Goal: Information Seeking & Learning: Learn about a topic

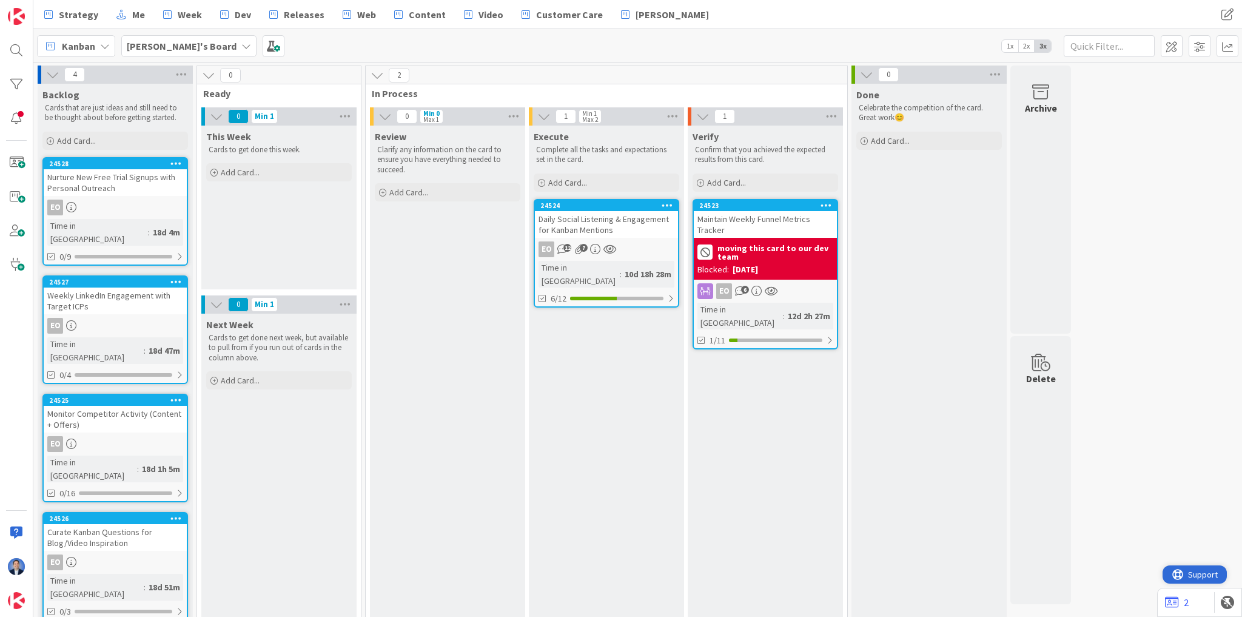
click at [1198, 573] on span "Support" at bounding box center [1203, 574] width 30 height 15
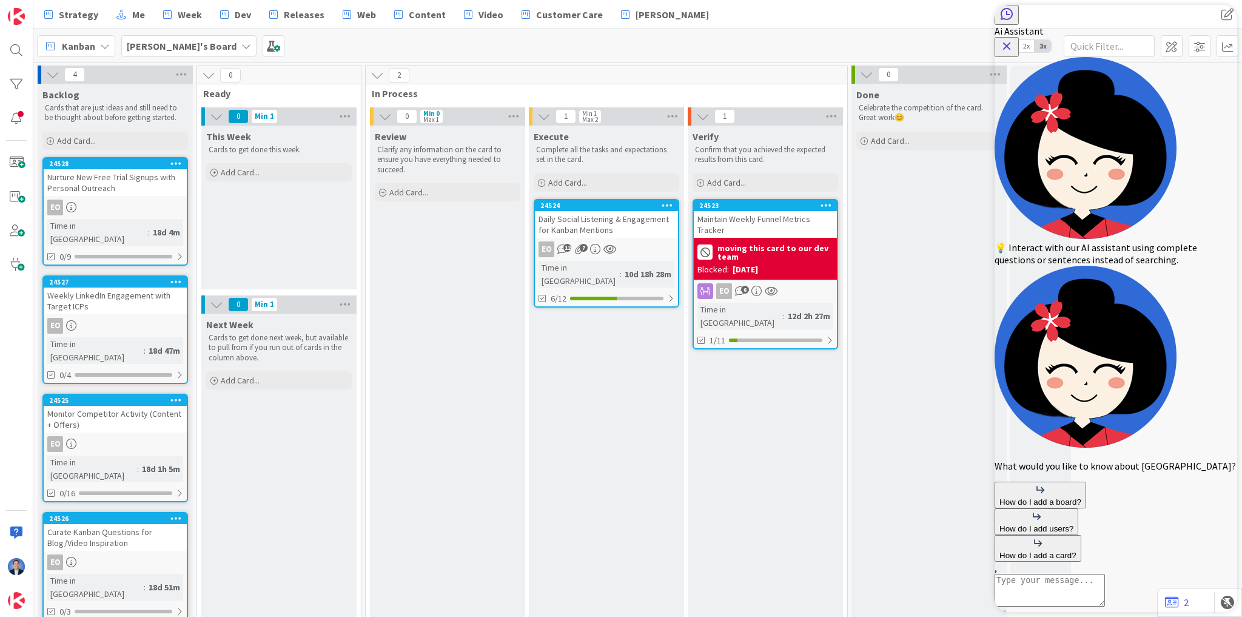
click at [1059, 574] on textarea "AI Assistant Text Input" at bounding box center [1049, 590] width 110 height 33
type textarea "what can an Admin do on a board"
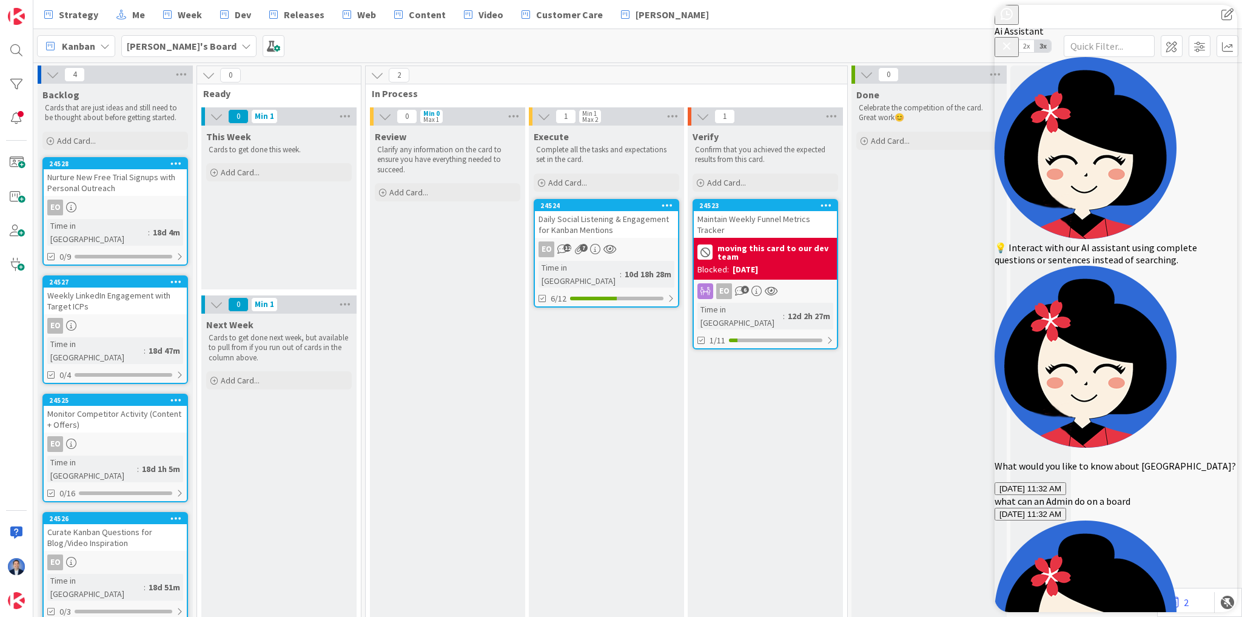
drag, startPoint x: 900, startPoint y: 218, endPoint x: 911, endPoint y: 213, distance: 11.9
click at [900, 218] on div "Done Celebrate the competition of the card. Great work 😊 Add Card..." at bounding box center [928, 357] width 155 height 546
click at [1014, 39] on icon "Close Button" at bounding box center [1006, 46] width 15 height 15
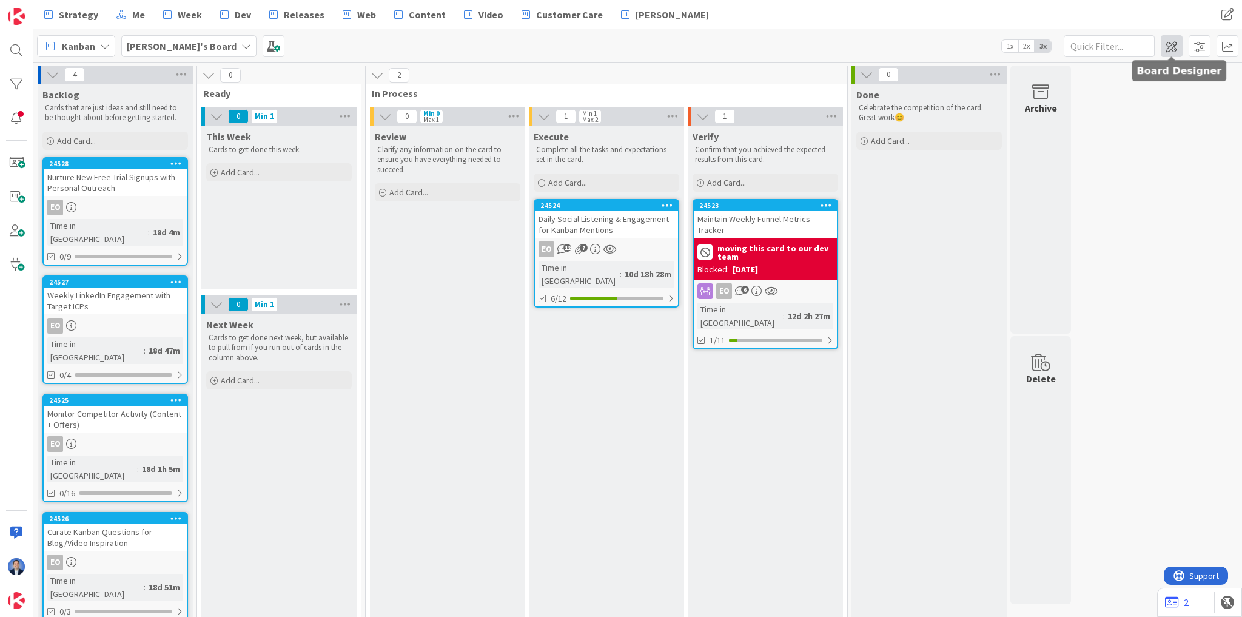
click at [1167, 50] on span at bounding box center [1171, 46] width 22 height 22
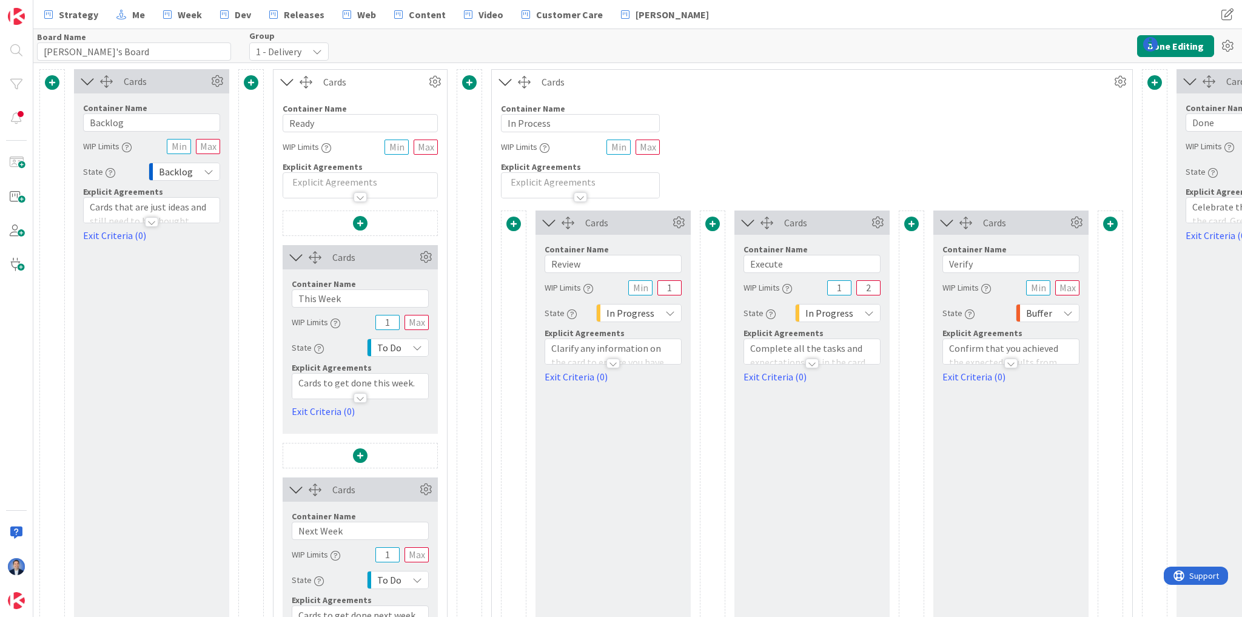
type input "[PERSON_NAME]'s Board"
click at [1122, 46] on icon at bounding box center [1126, 44] width 15 height 15
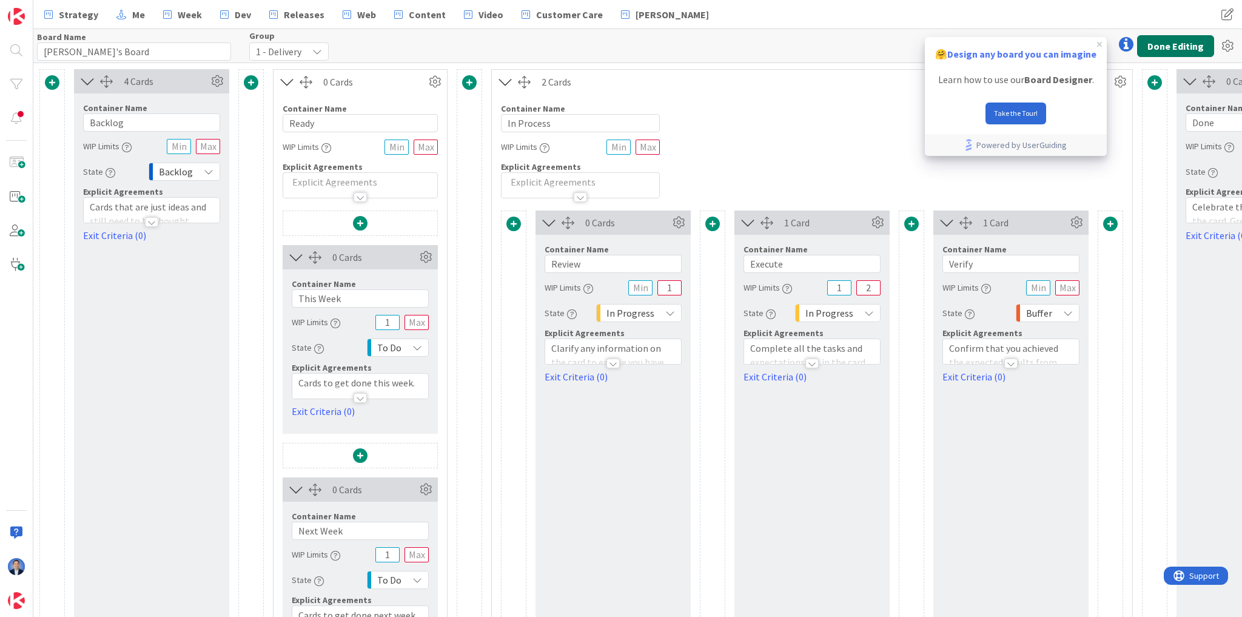
click at [1172, 49] on button "Done Editing" at bounding box center [1175, 46] width 77 height 22
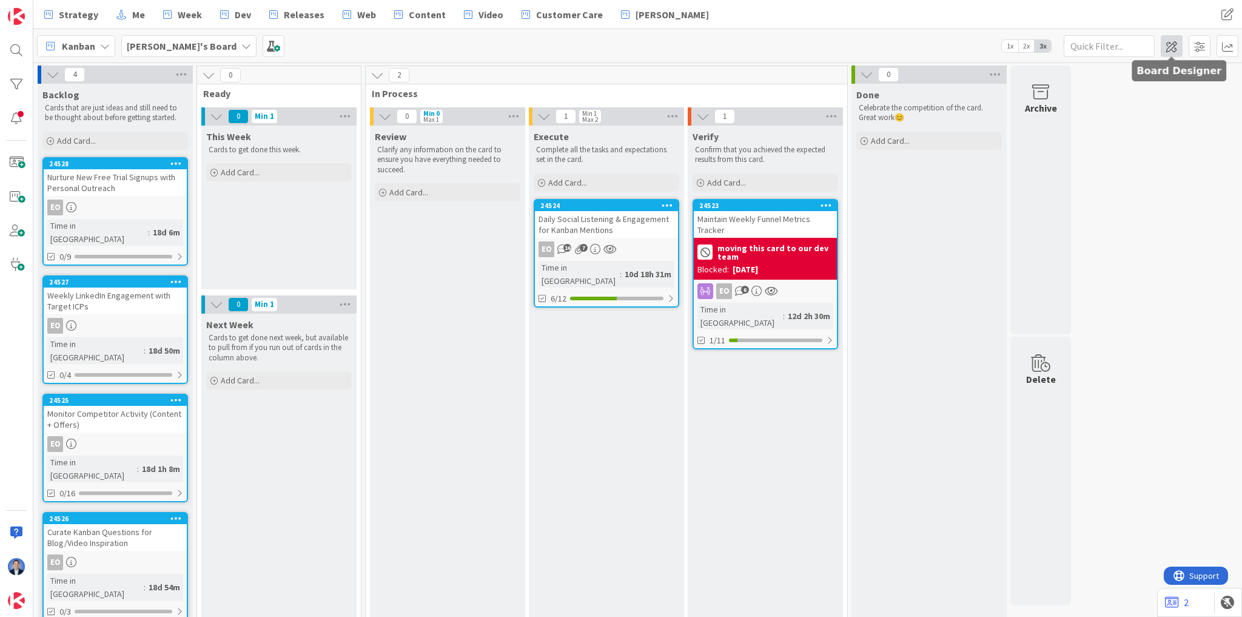
click at [1170, 48] on span at bounding box center [1171, 46] width 22 height 22
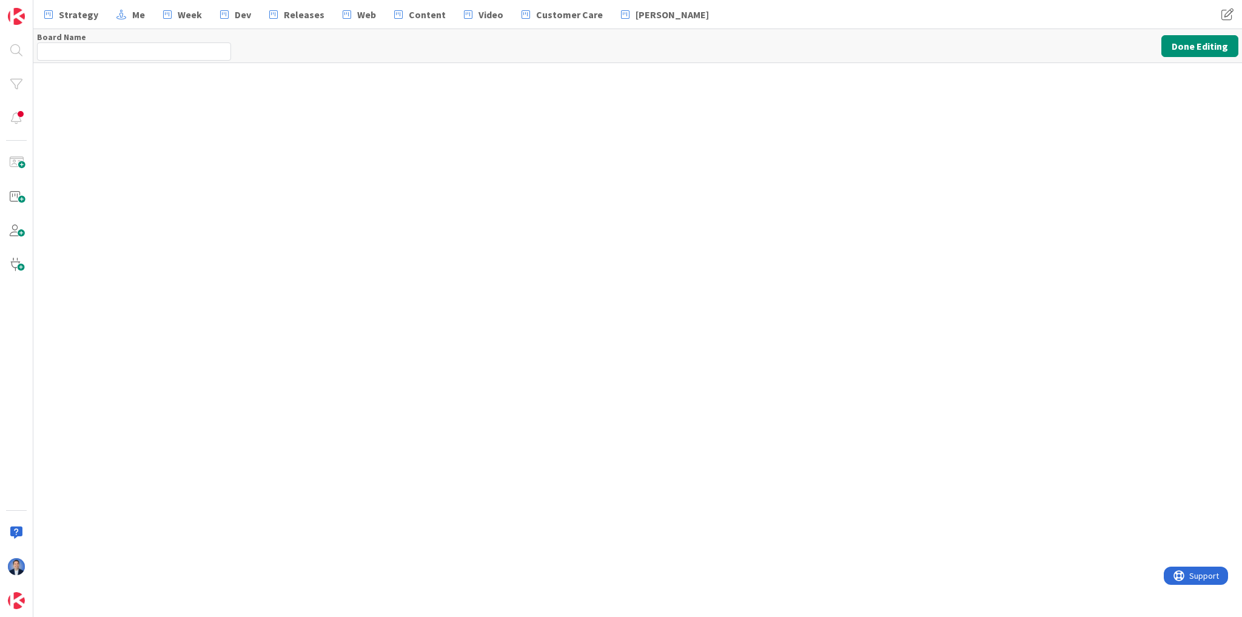
type input "[PERSON_NAME]'s Board"
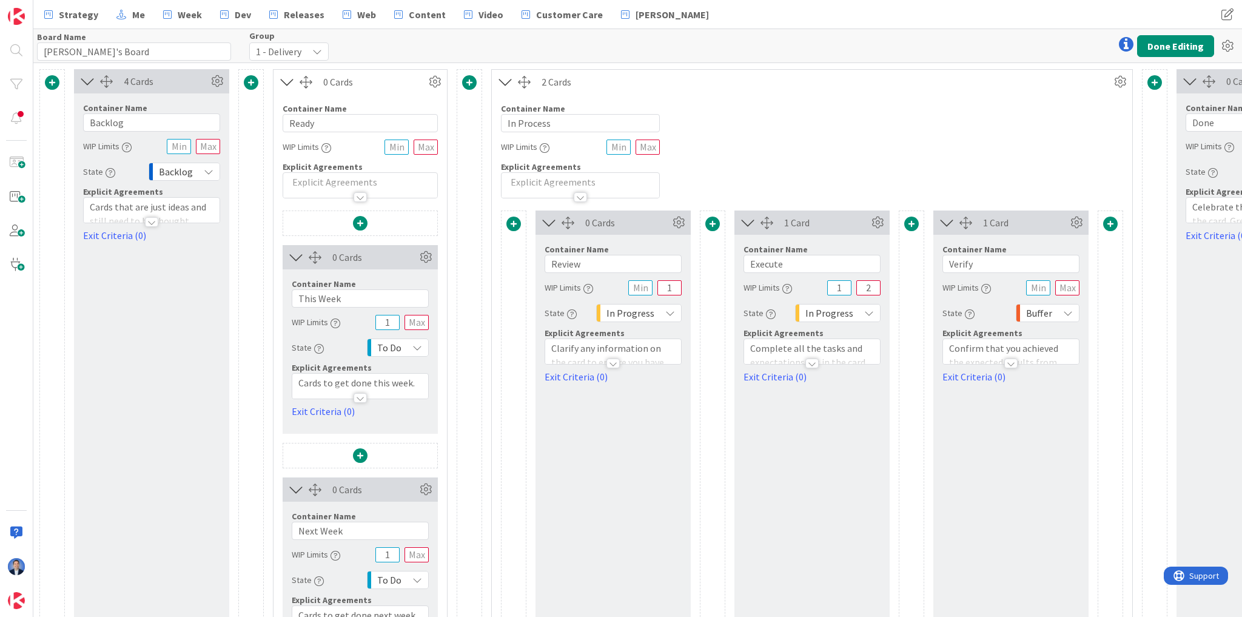
click at [1128, 44] on icon at bounding box center [1126, 44] width 15 height 15
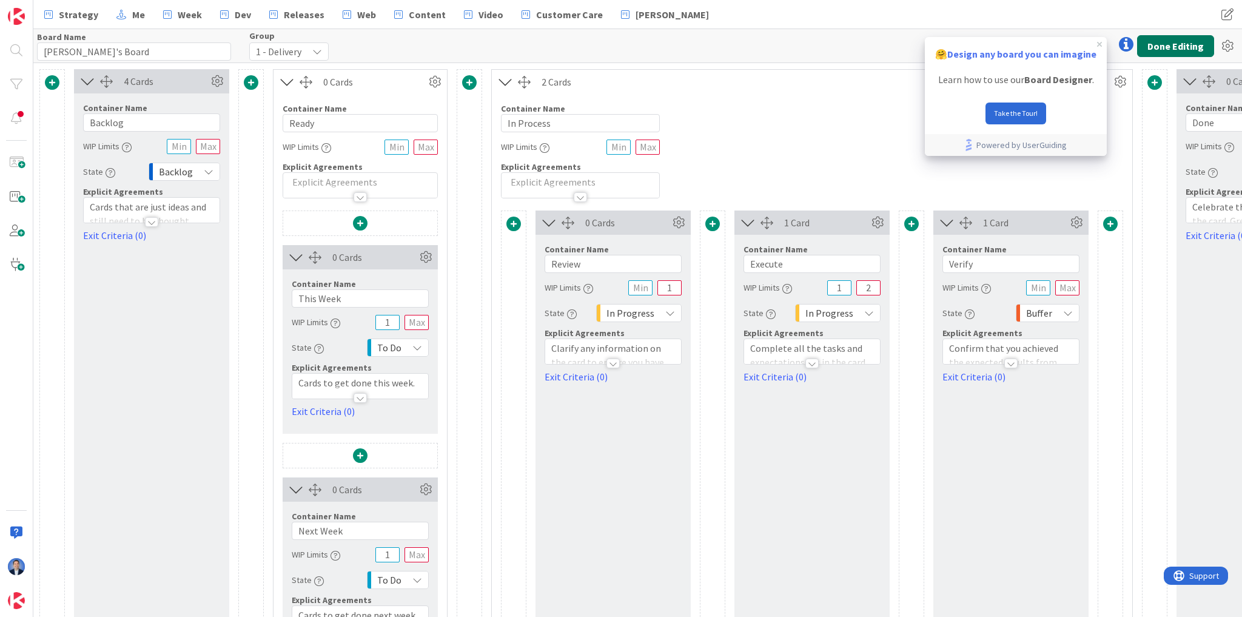
click at [1191, 44] on button "Done Editing" at bounding box center [1175, 46] width 77 height 22
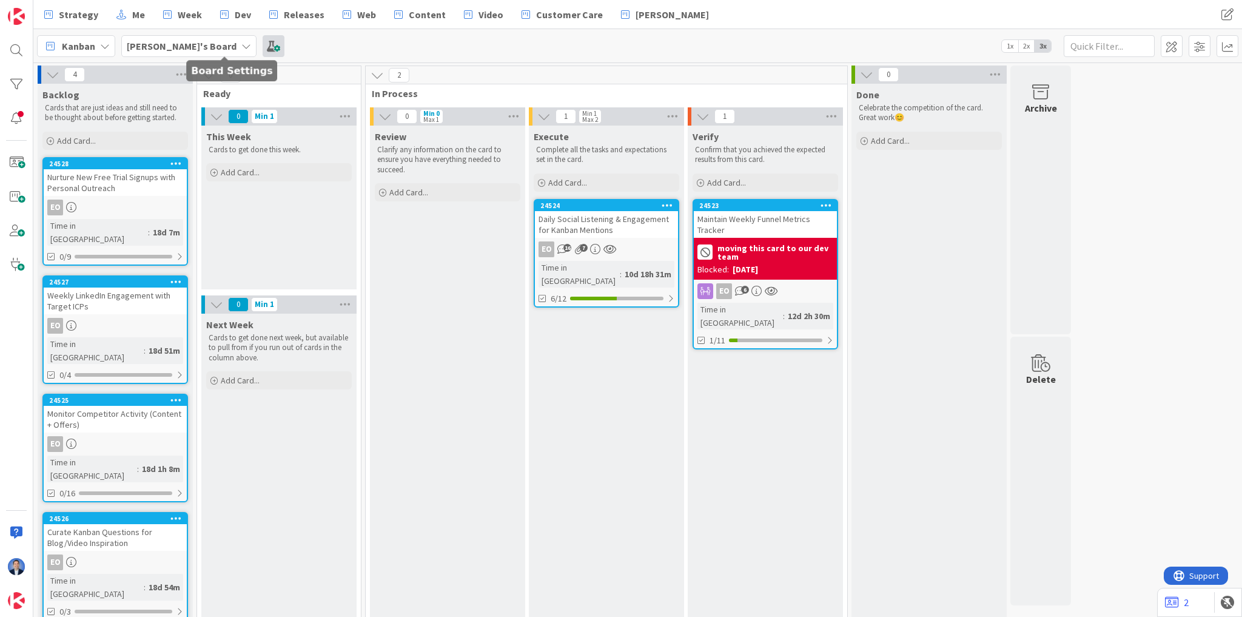
click at [263, 48] on span at bounding box center [274, 46] width 22 height 22
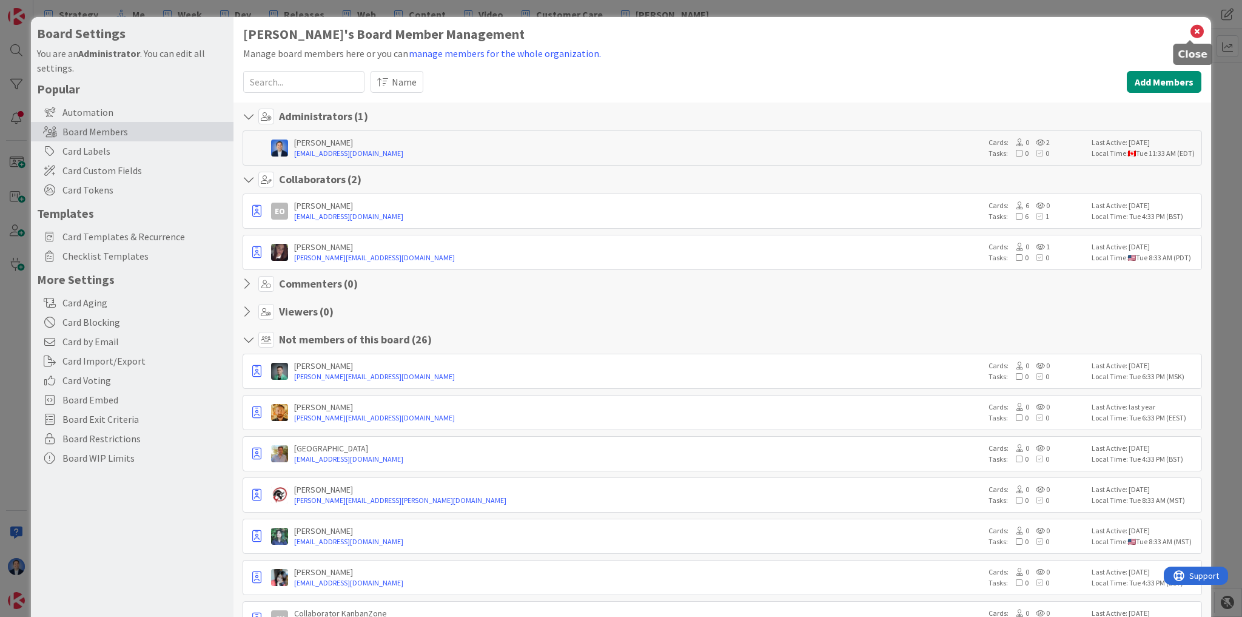
click at [1189, 30] on icon at bounding box center [1197, 31] width 16 height 17
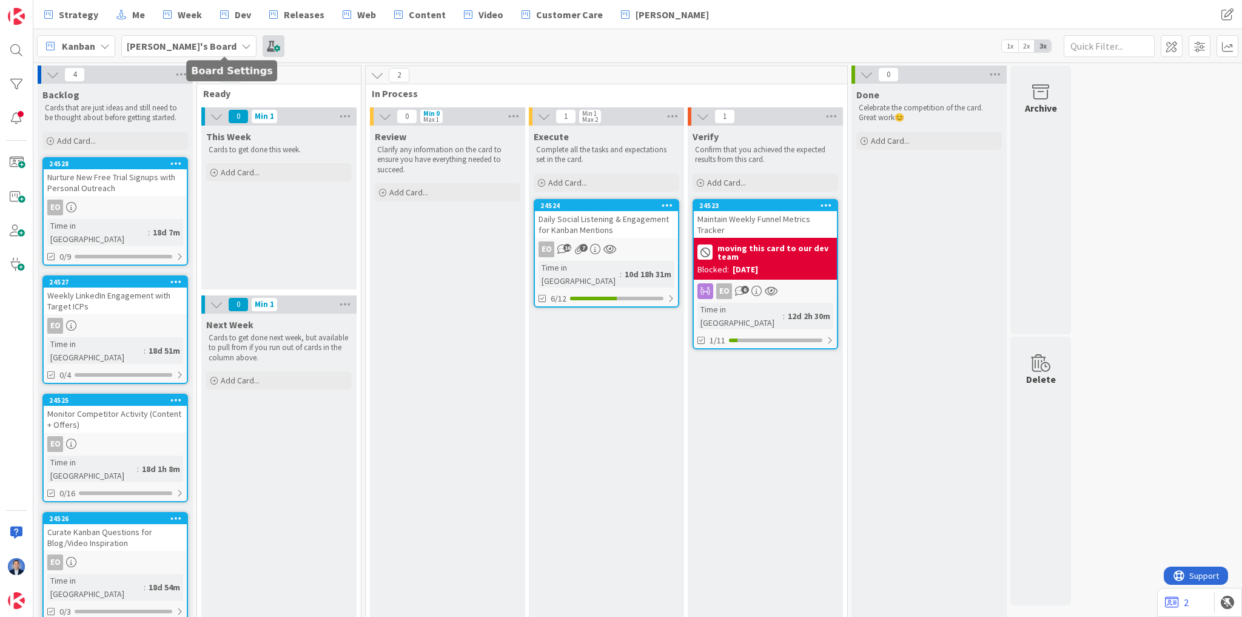
click at [263, 46] on span at bounding box center [274, 46] width 22 height 22
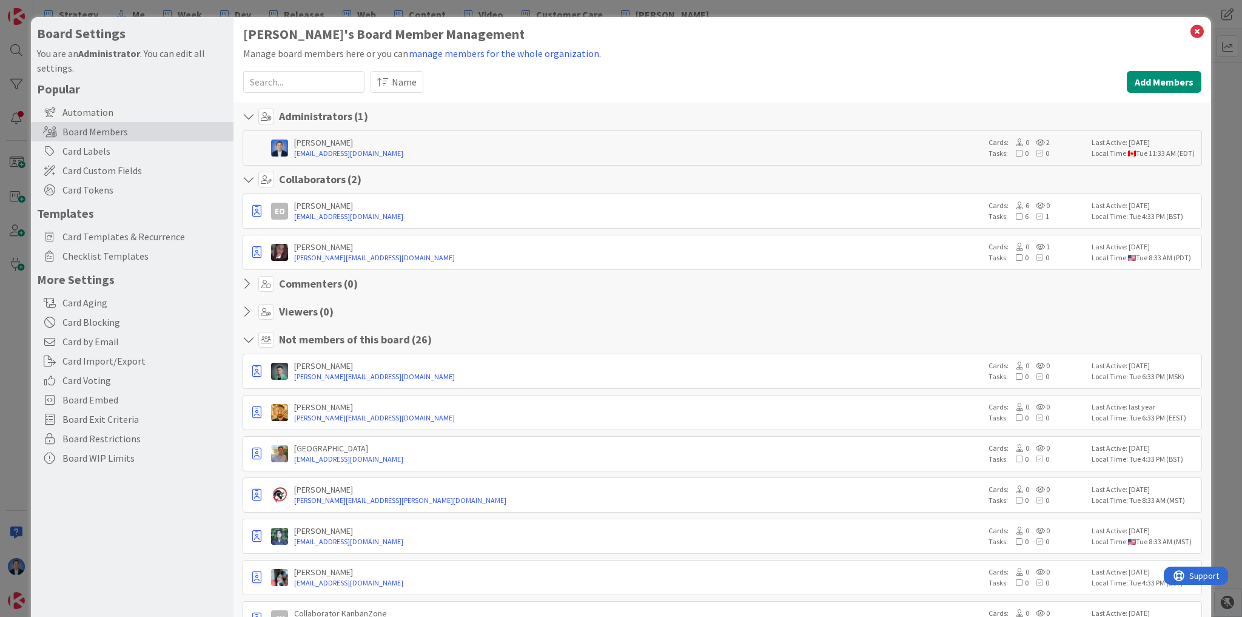
click at [93, 53] on b "Administrator" at bounding box center [109, 53] width 62 height 12
click at [110, 148] on div "Card Labels" at bounding box center [132, 150] width 203 height 19
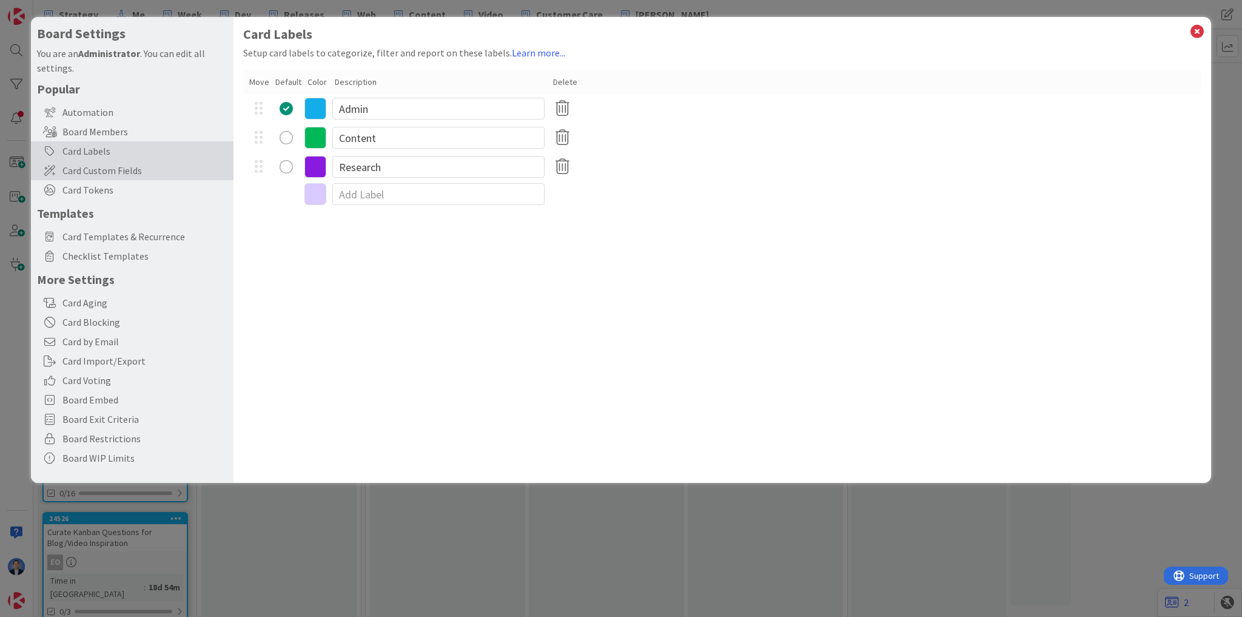
click at [126, 172] on span "Card Custom Fields" at bounding box center [144, 170] width 165 height 15
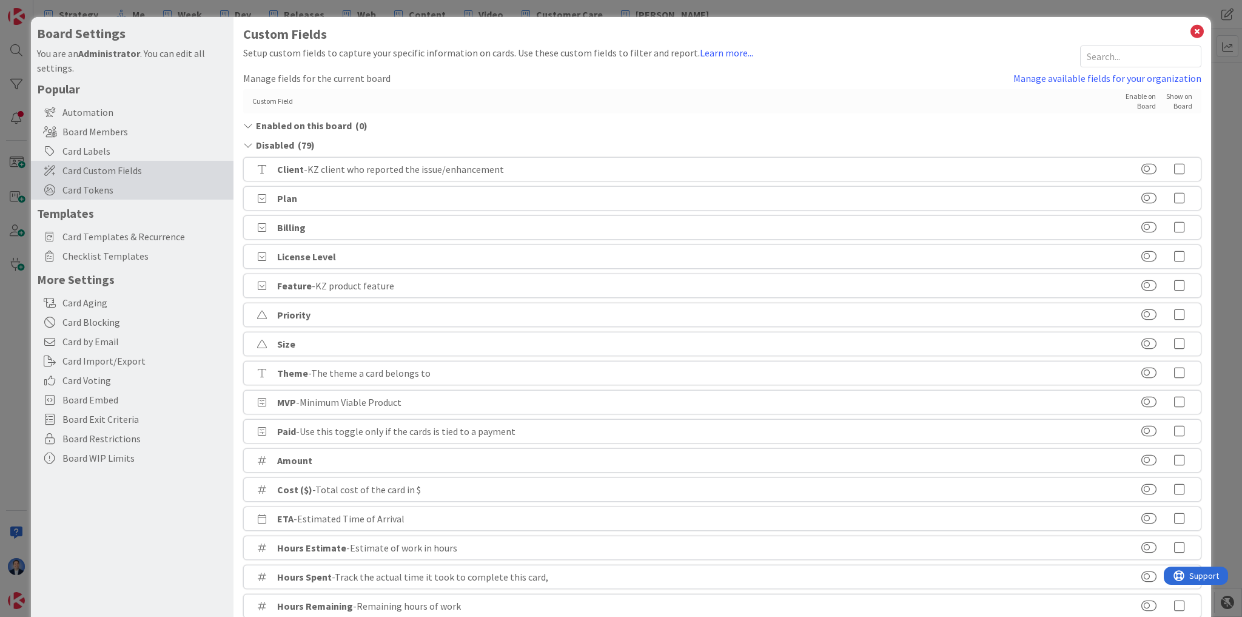
click at [99, 191] on span "Card Tokens" at bounding box center [144, 190] width 165 height 15
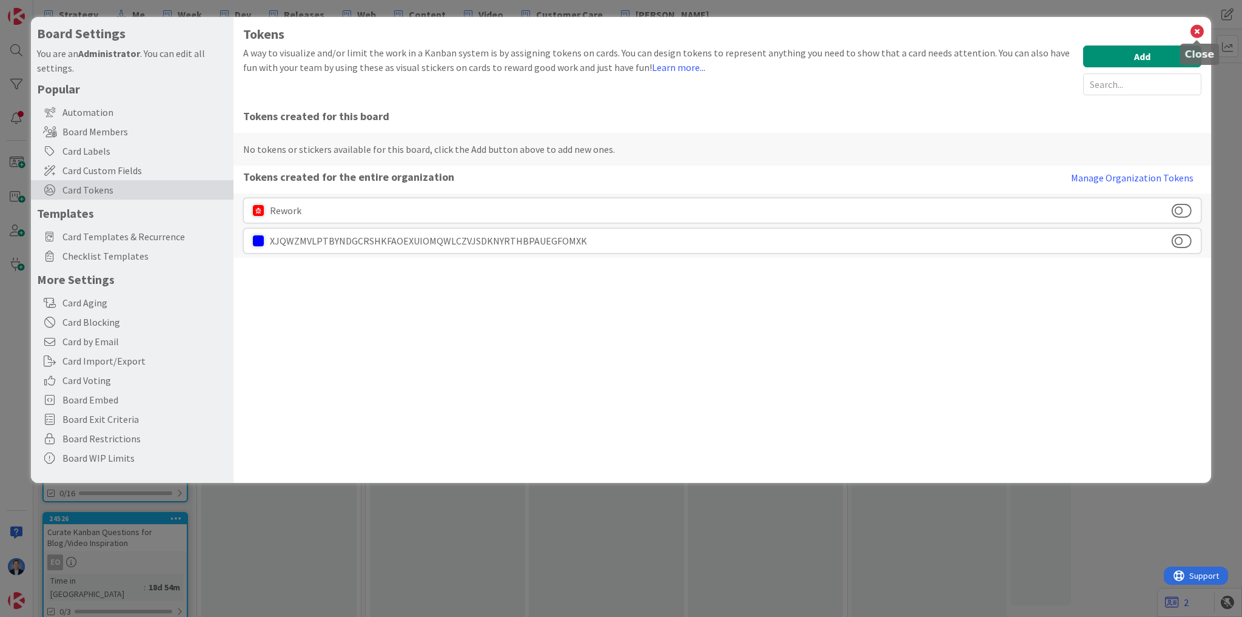
click at [1196, 31] on icon at bounding box center [1197, 31] width 16 height 17
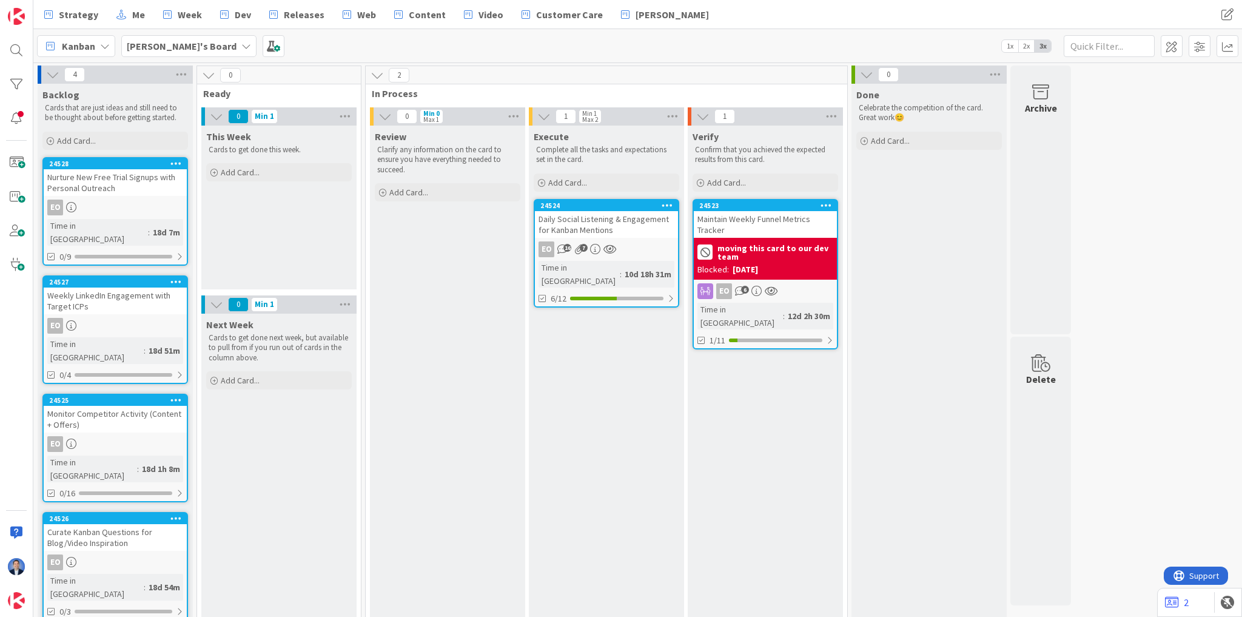
click at [278, 221] on div "This Week Cards to get done this week. Add Card..." at bounding box center [278, 208] width 155 height 164
click at [172, 48] on b "[PERSON_NAME]'s Board" at bounding box center [182, 46] width 110 height 12
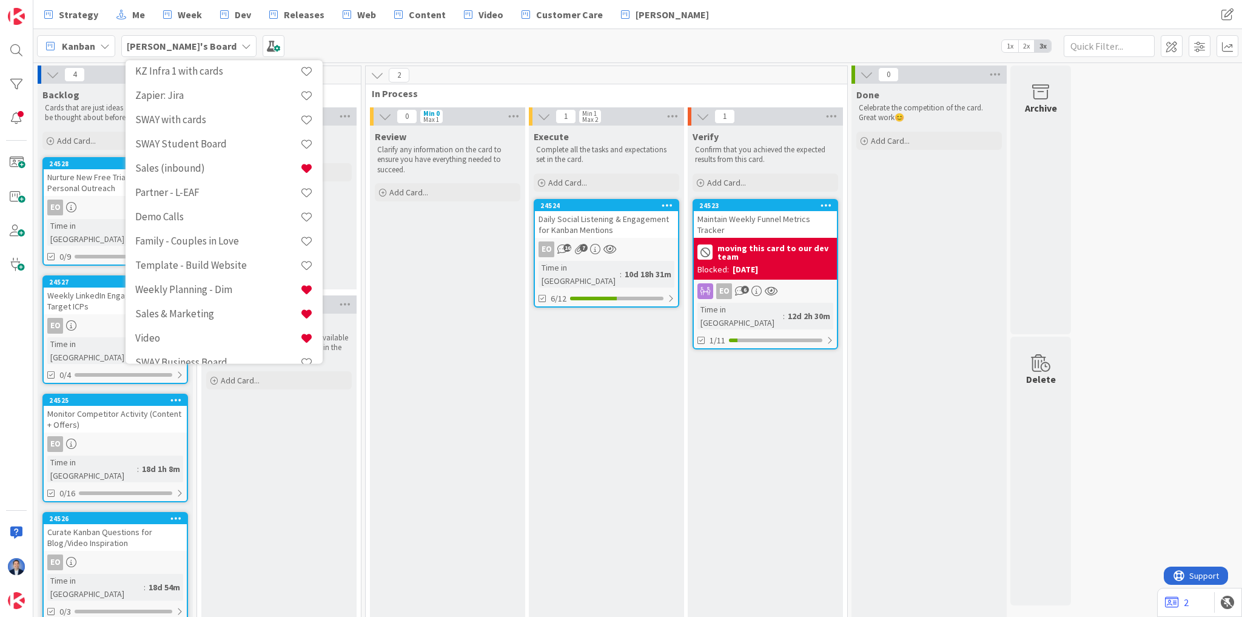
scroll to position [582, 0]
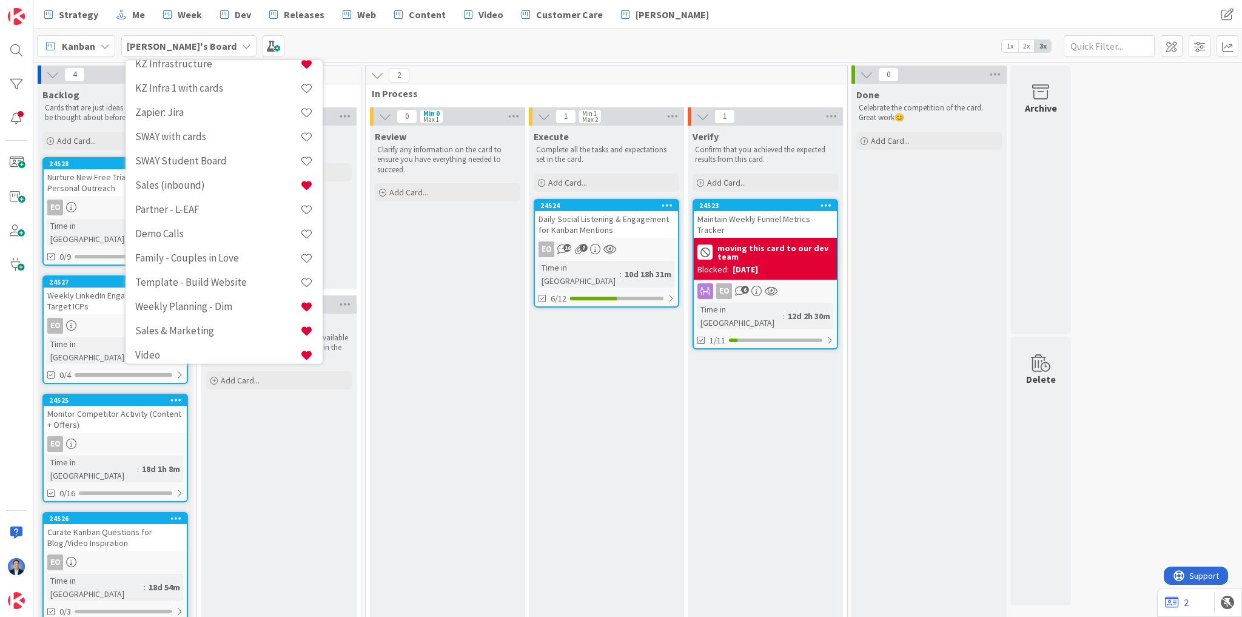
click at [376, 58] on div "Kanban [PERSON_NAME]'s Board Last 24 Hours [PERSON_NAME]'s Board 2 App Developm…" at bounding box center [637, 45] width 1208 height 33
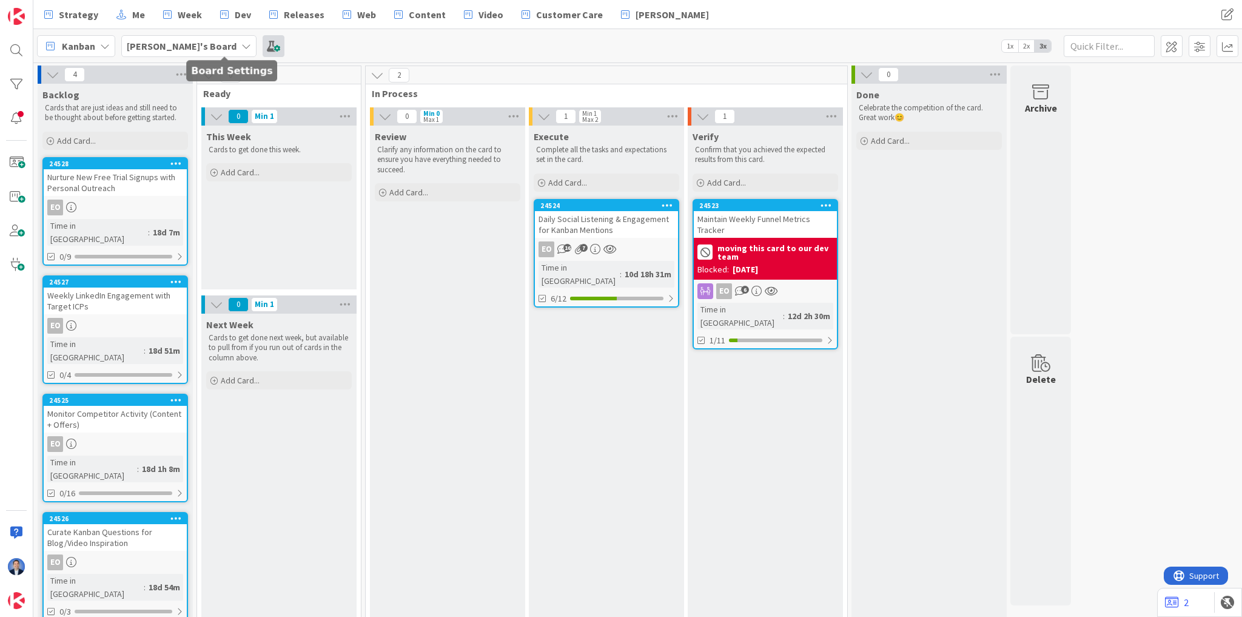
click at [263, 49] on span at bounding box center [274, 46] width 22 height 22
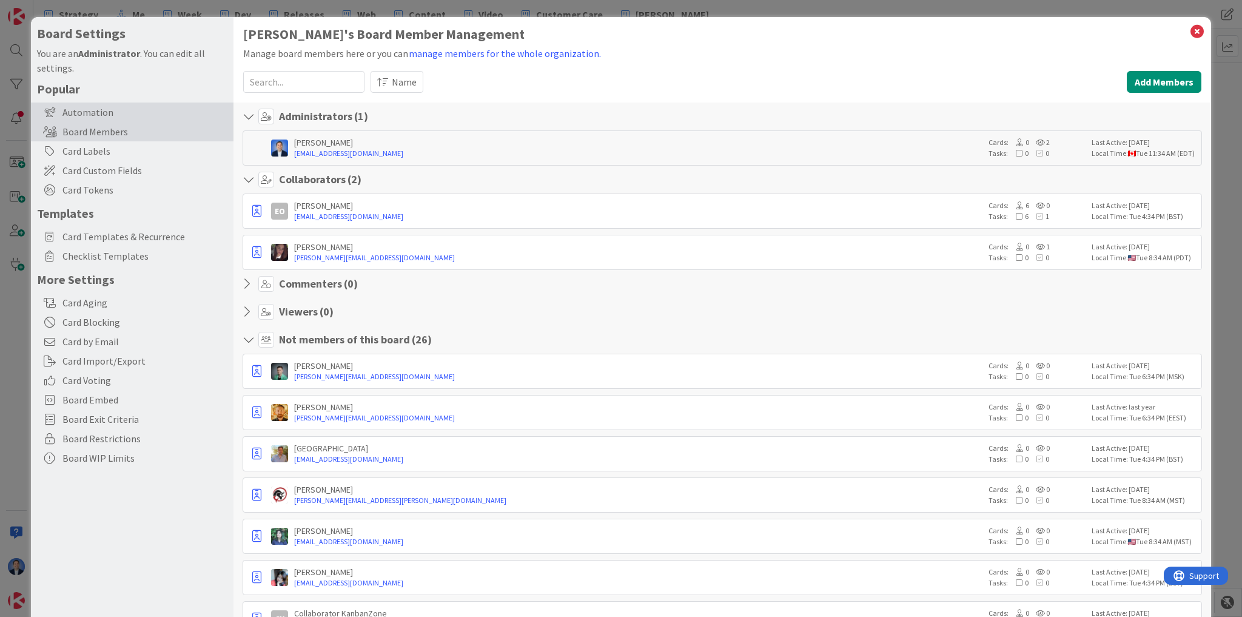
click at [93, 110] on div "Automation" at bounding box center [132, 111] width 203 height 19
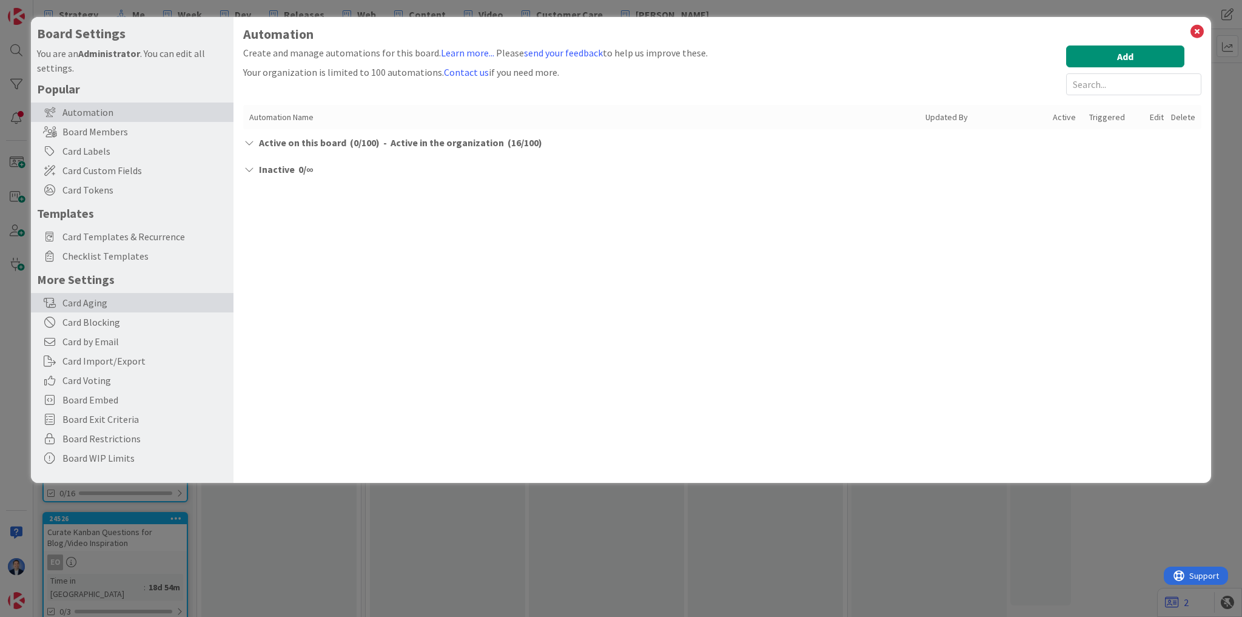
click at [109, 307] on div "Card Aging" at bounding box center [132, 302] width 203 height 19
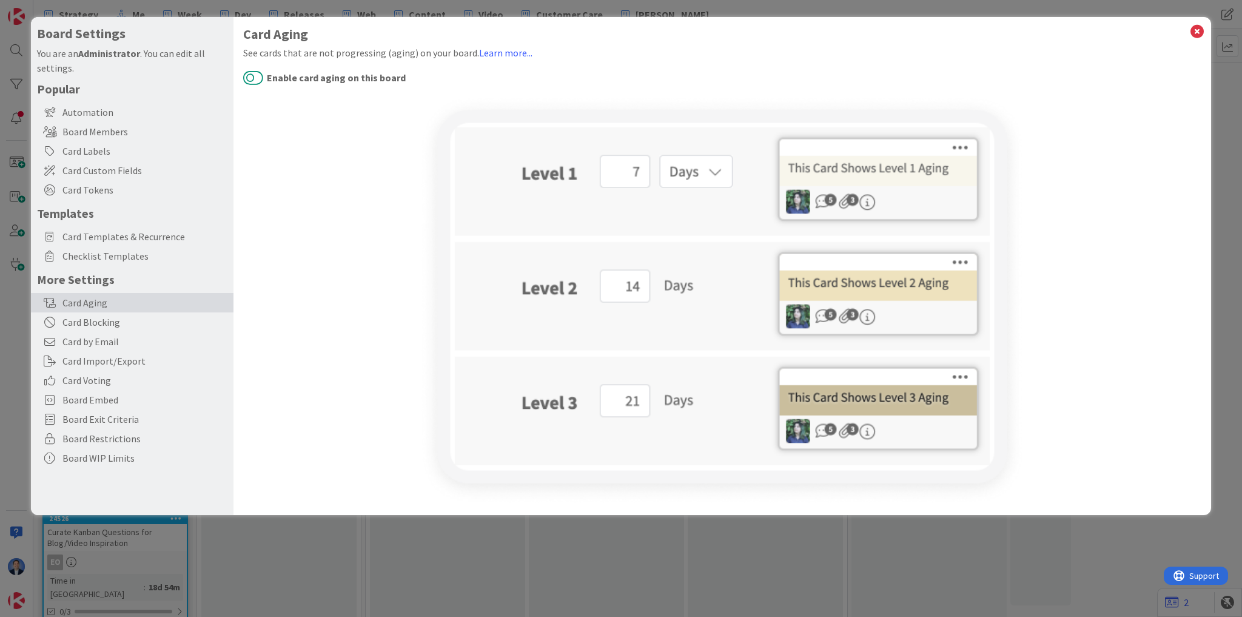
click at [255, 79] on button "Enable card aging on this board" at bounding box center [253, 78] width 20 height 16
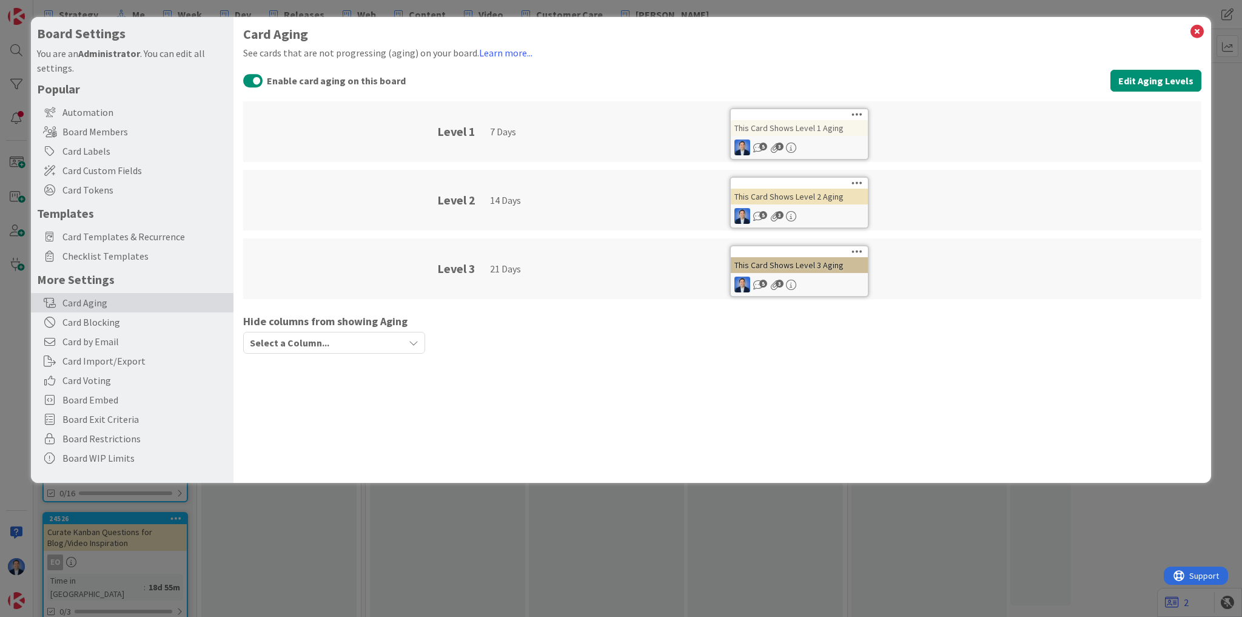
click at [258, 82] on button "Enable card aging on this board" at bounding box center [253, 81] width 20 height 16
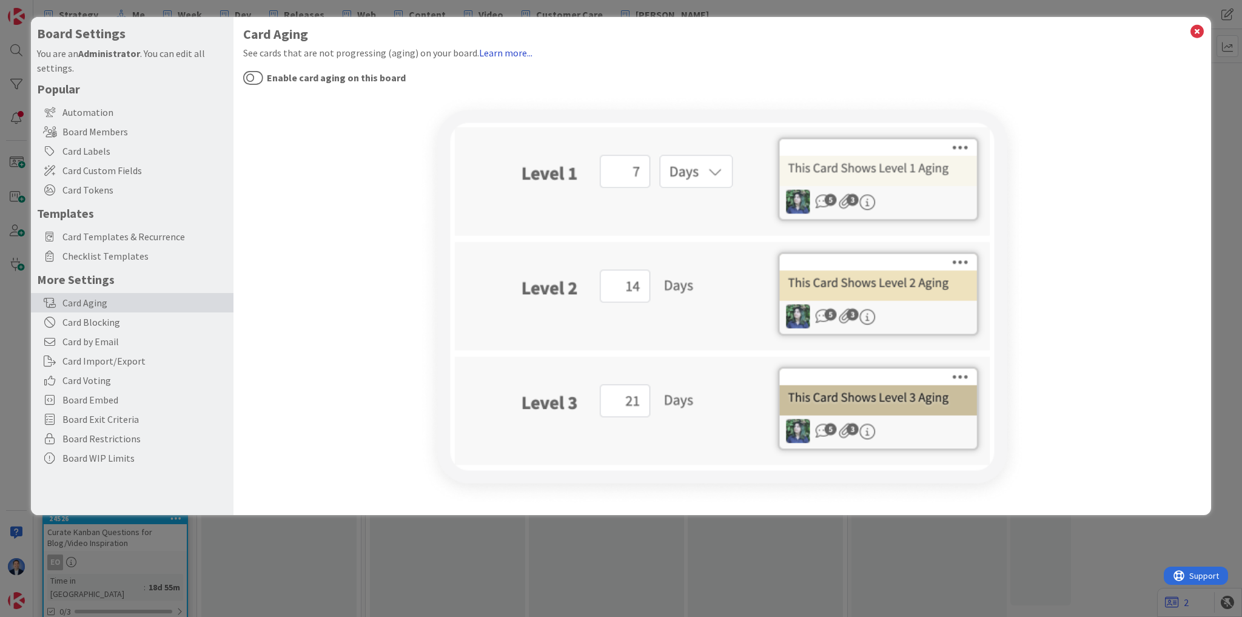
click at [495, 56] on link "Learn more..." at bounding box center [505, 53] width 53 height 12
click at [139, 186] on span "Card Tokens" at bounding box center [144, 190] width 165 height 15
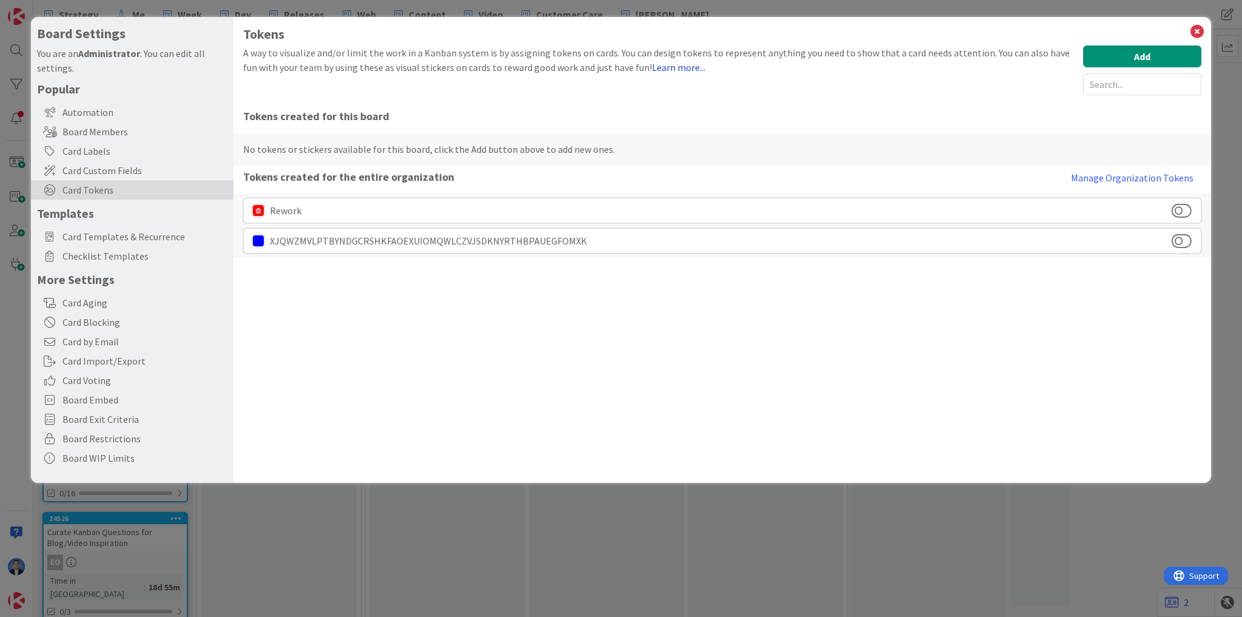
click at [662, 72] on link "Learn more..." at bounding box center [678, 67] width 53 height 12
click at [1197, 32] on icon at bounding box center [1197, 31] width 16 height 17
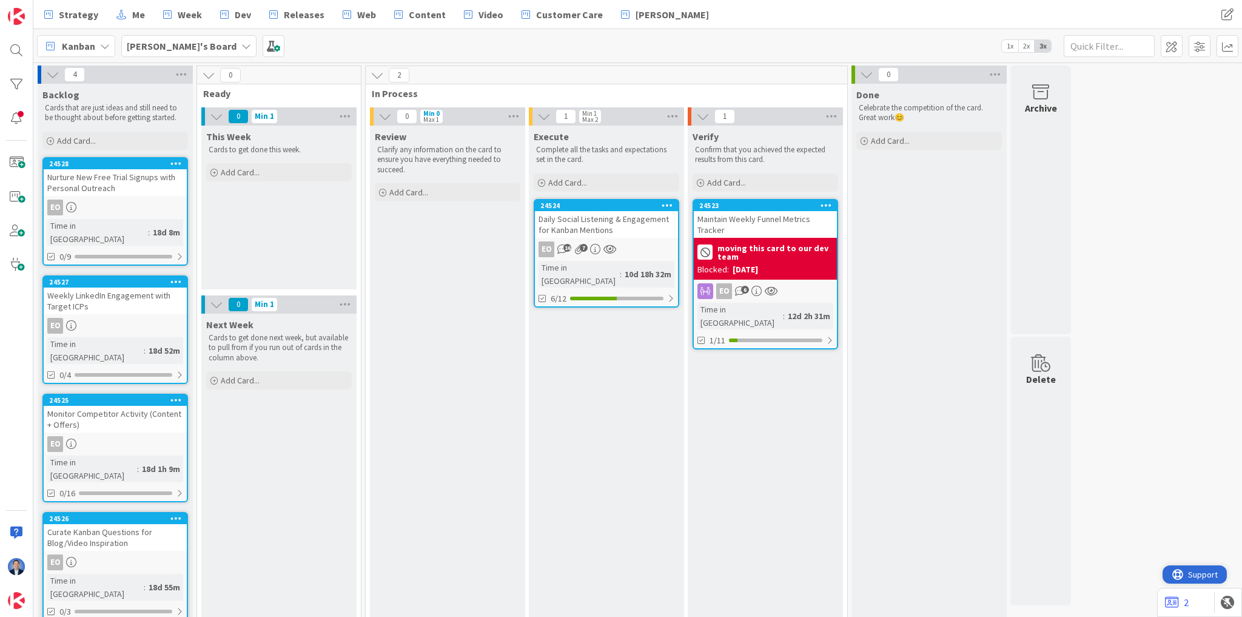
click at [1194, 575] on span "Support" at bounding box center [1203, 574] width 30 height 15
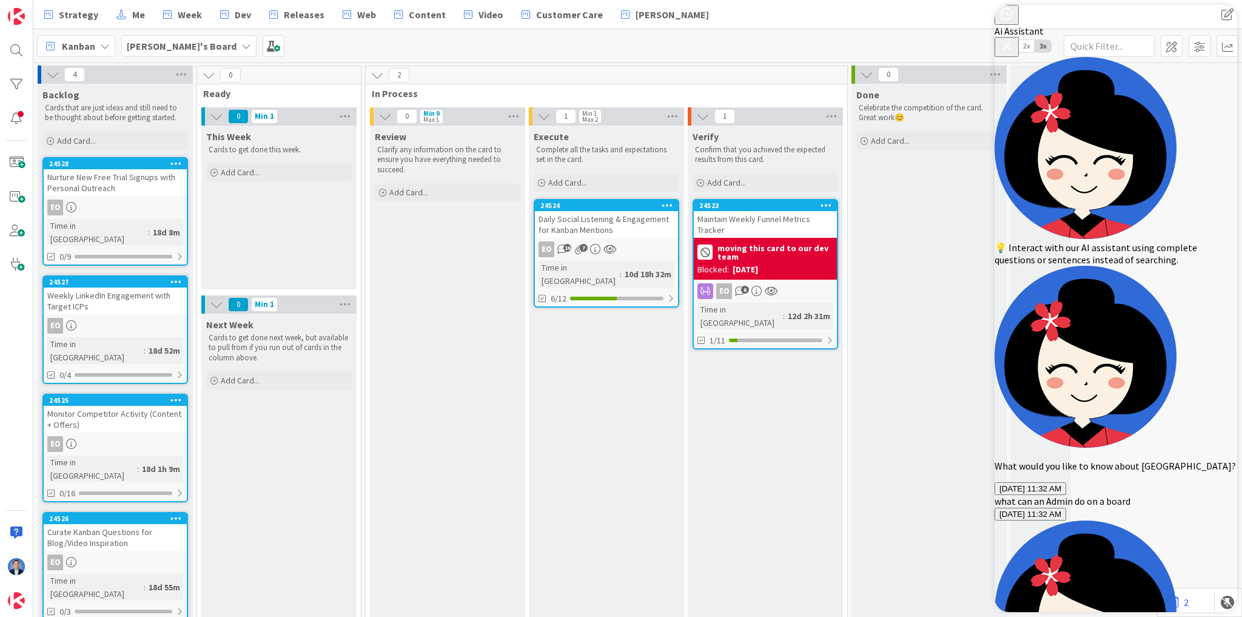
scroll to position [0, 0]
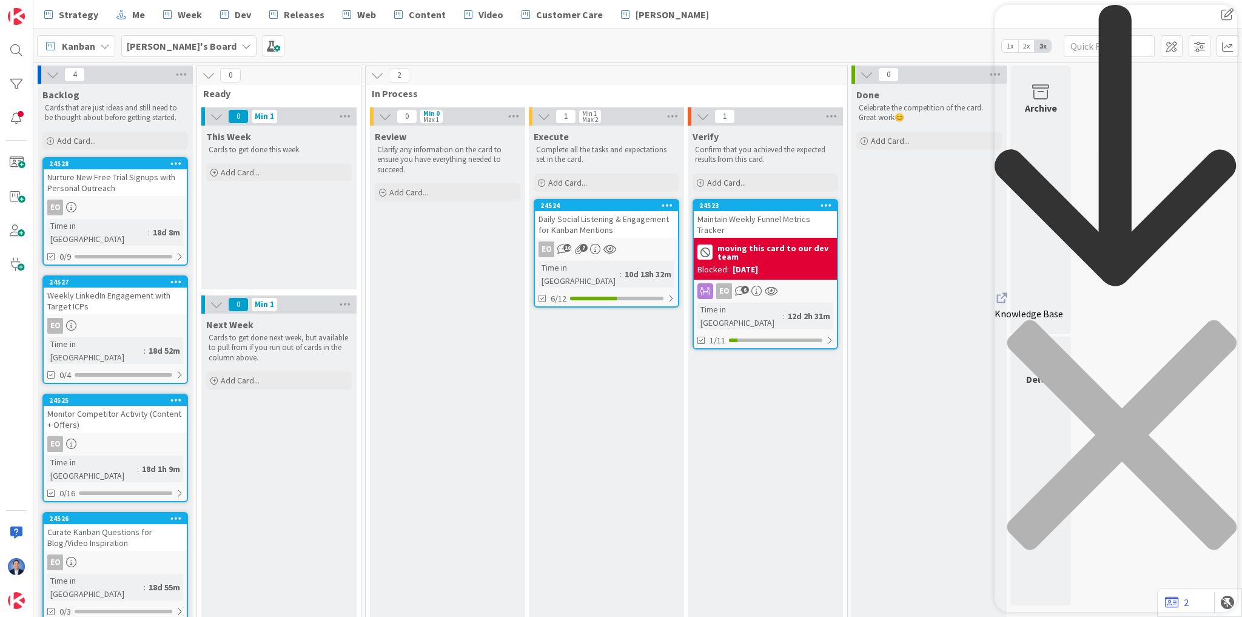
click at [1222, 320] on div "close resource center" at bounding box center [1115, 442] width 243 height 245
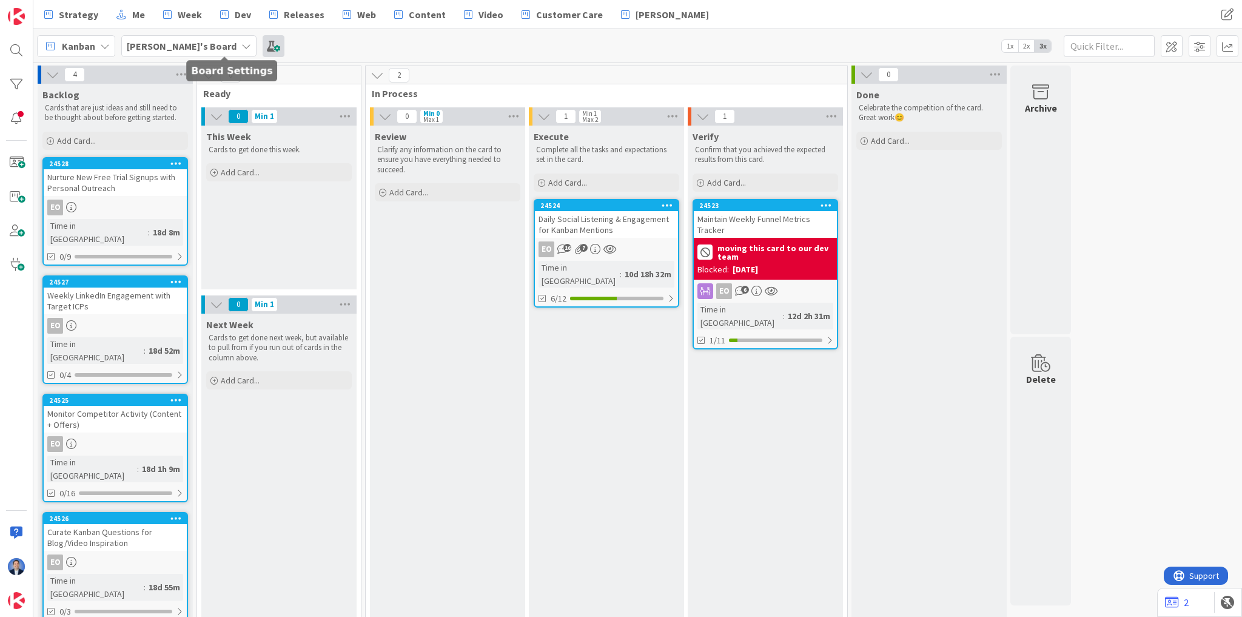
click at [263, 47] on span at bounding box center [274, 46] width 22 height 22
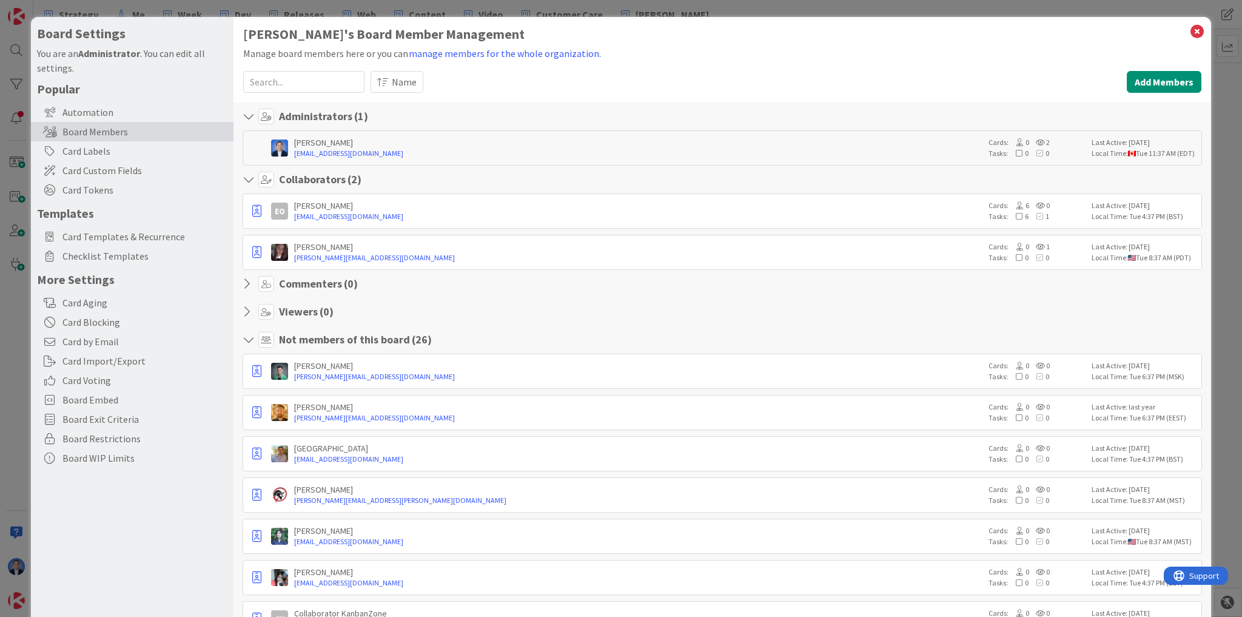
click at [149, 128] on div "Board Members" at bounding box center [132, 131] width 203 height 19
click at [99, 152] on div "Card Labels" at bounding box center [132, 150] width 203 height 19
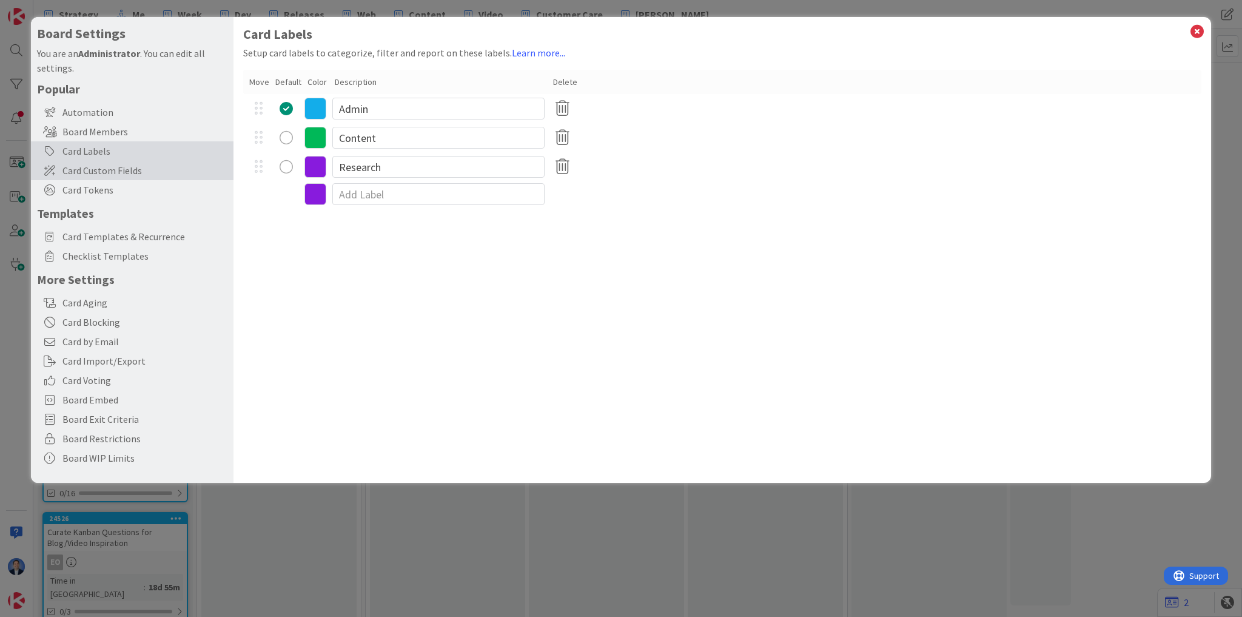
click at [126, 170] on span "Card Custom Fields" at bounding box center [144, 170] width 165 height 15
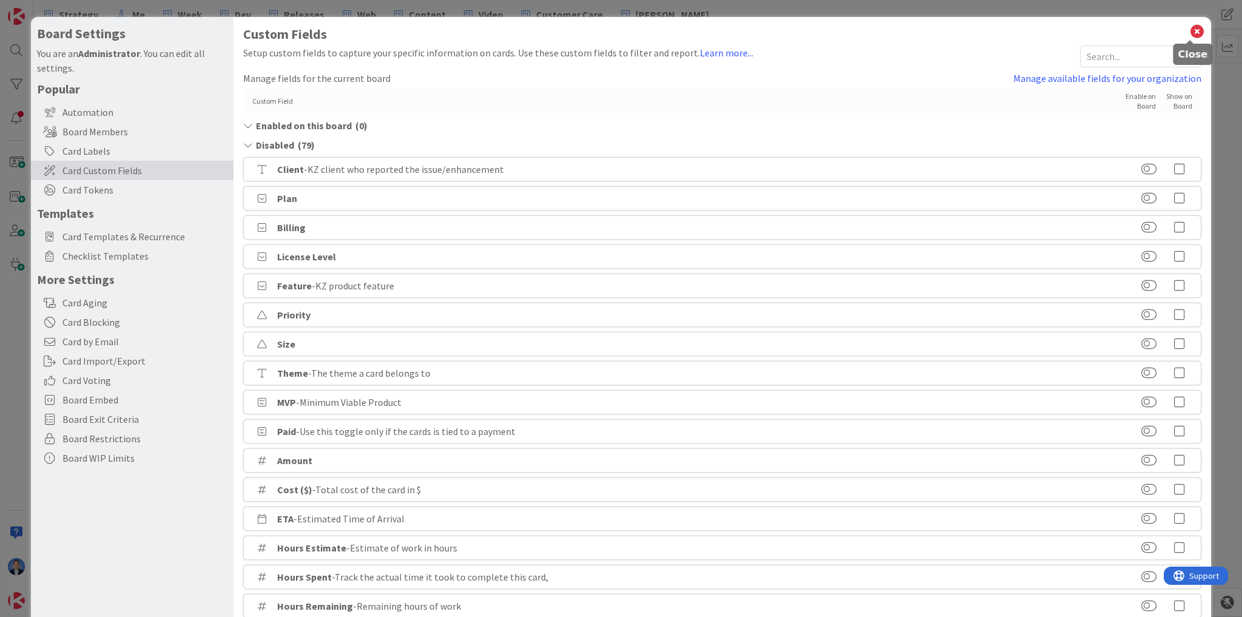
click at [1189, 30] on icon at bounding box center [1197, 31] width 16 height 17
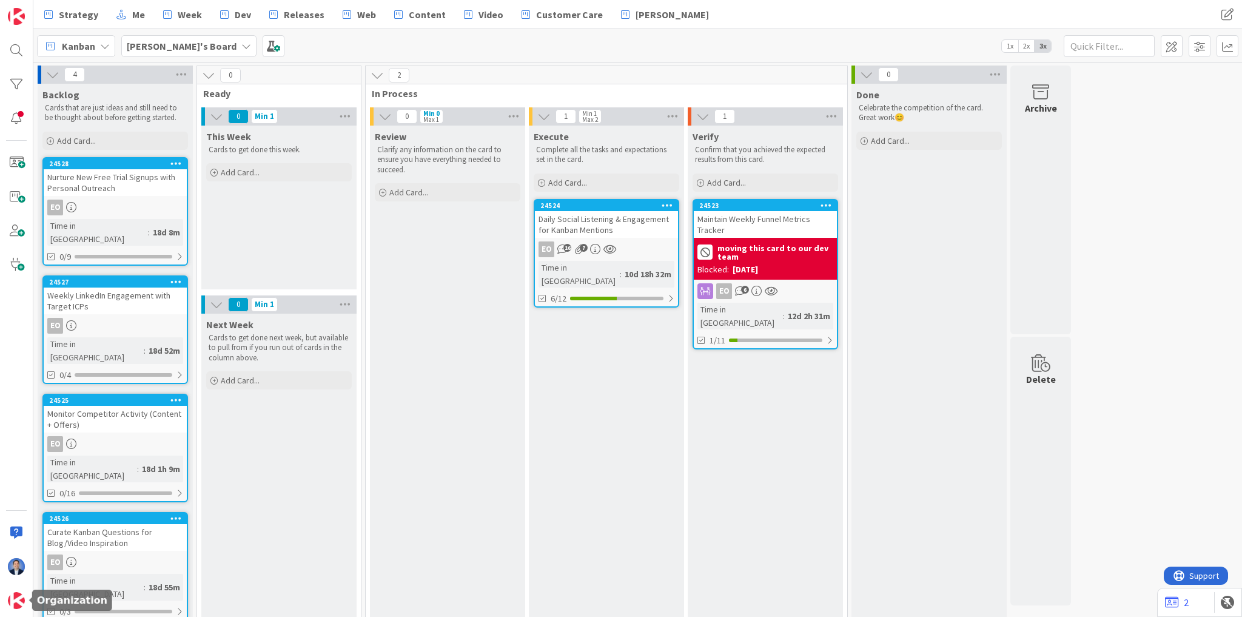
drag, startPoint x: 20, startPoint y: 601, endPoint x: 32, endPoint y: 560, distance: 42.2
click at [20, 601] on img at bounding box center [16, 600] width 17 height 17
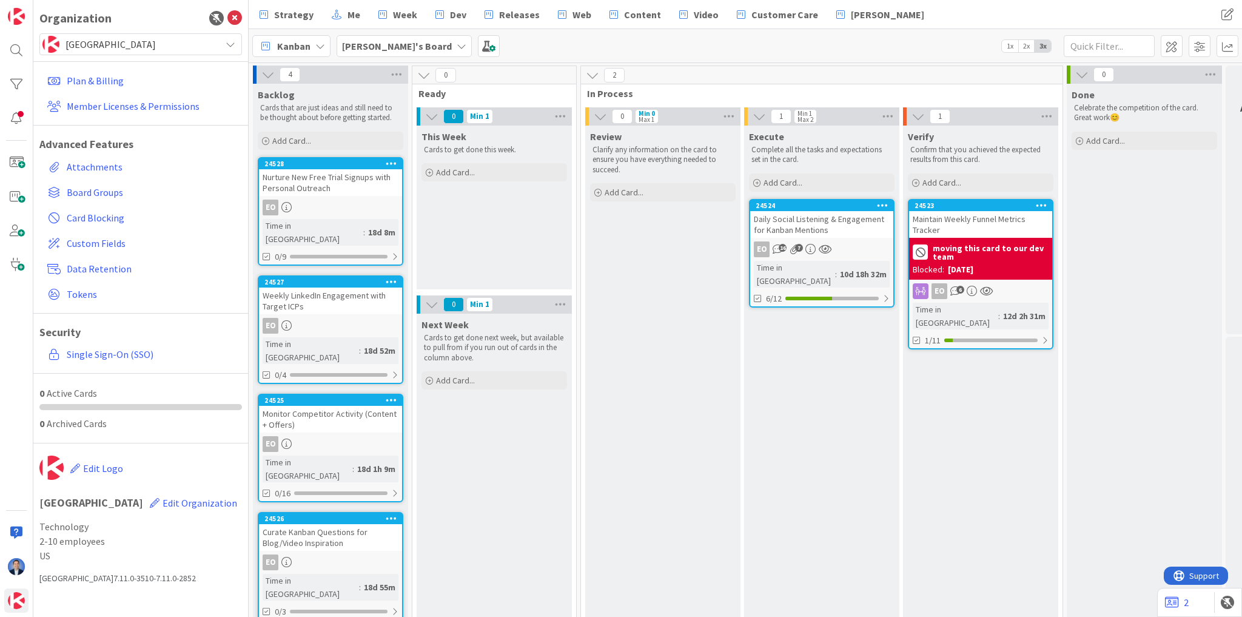
click at [136, 33] on div "[GEOGRAPHIC_DATA]" at bounding box center [140, 44] width 203 height 22
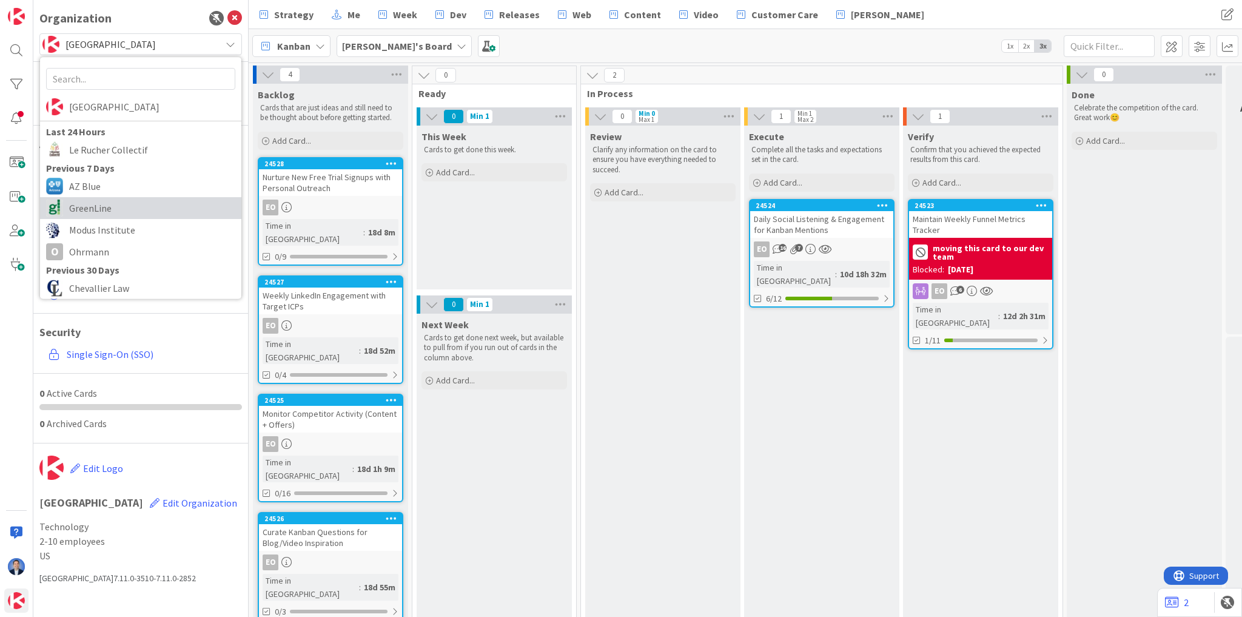
click at [90, 197] on link "GreenLine" at bounding box center [140, 208] width 201 height 22
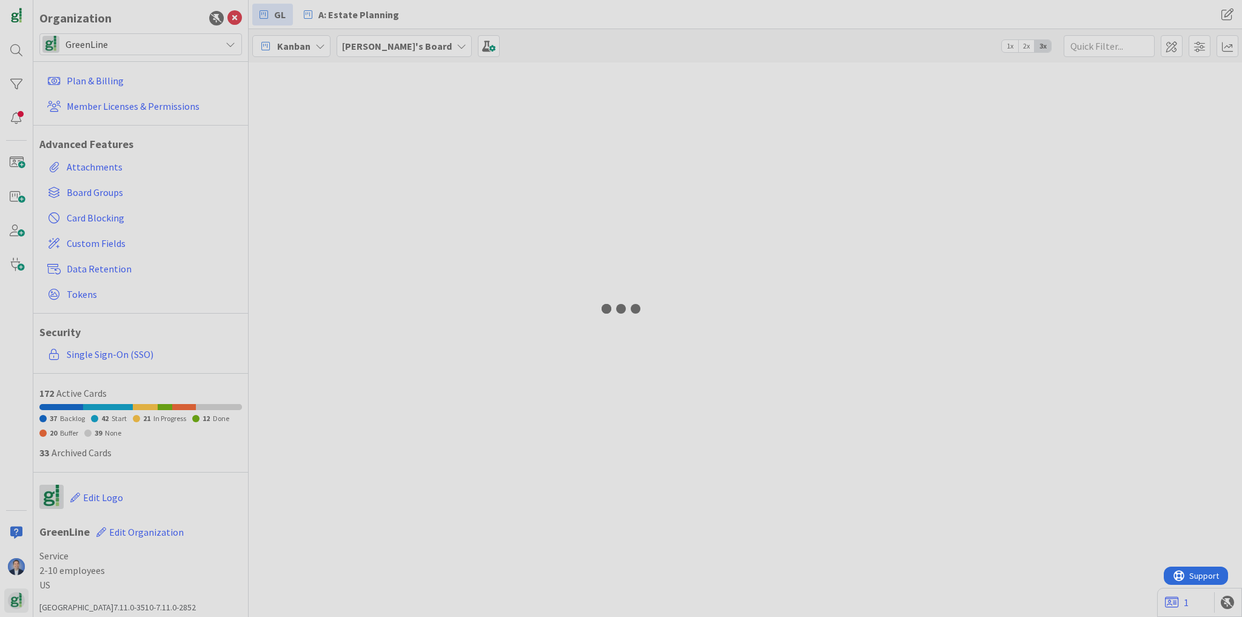
click at [129, 43] on div "Organization GreenLine Kanban Zone Last 24 Hours GreenLine Le Rucher Collectif …" at bounding box center [621, 308] width 1242 height 617
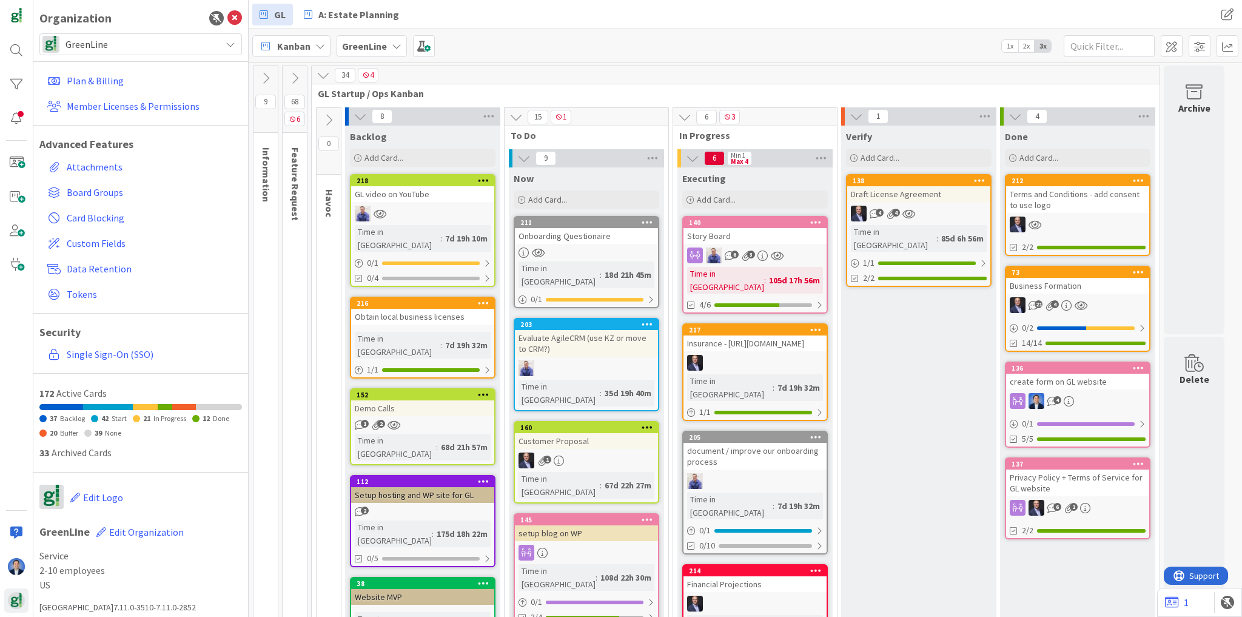
click at [107, 44] on span "GreenLine" at bounding box center [139, 44] width 149 height 17
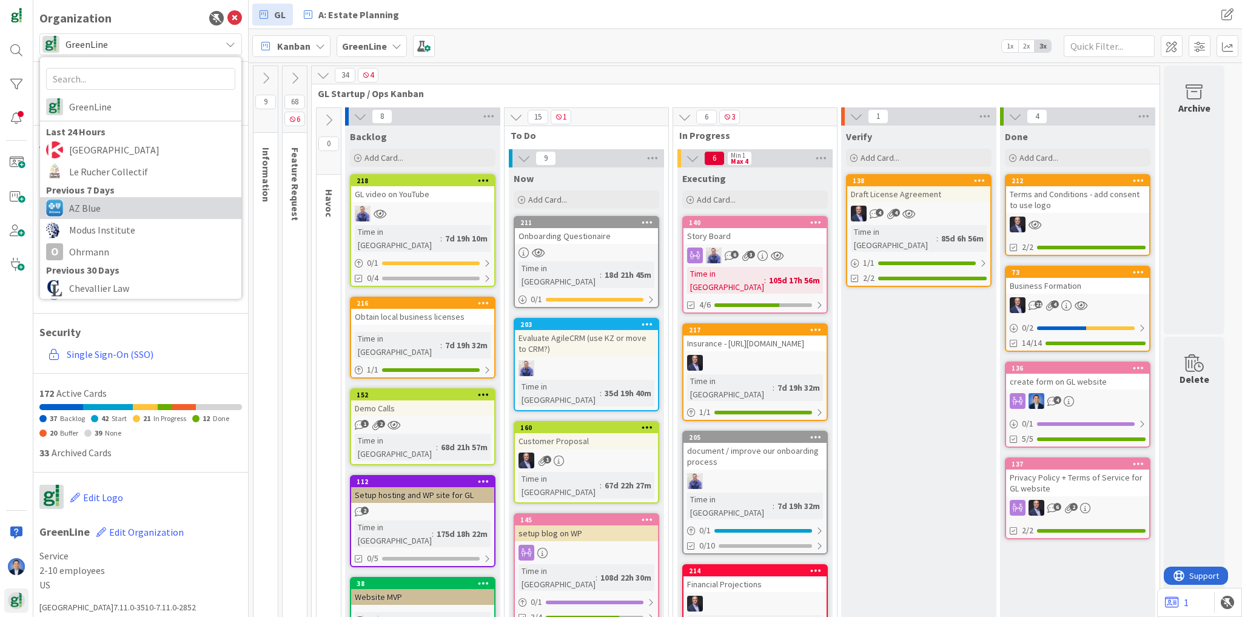
click at [97, 207] on span "AZ Blue" at bounding box center [152, 208] width 166 height 18
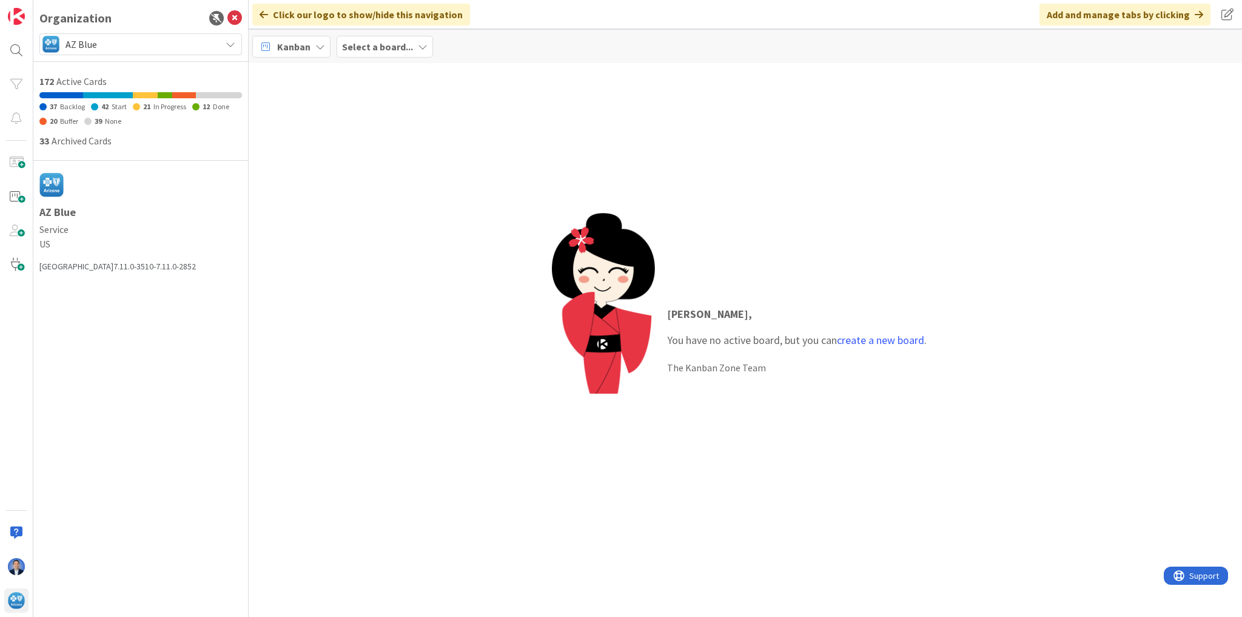
click at [110, 39] on span "AZ Blue" at bounding box center [139, 44] width 149 height 17
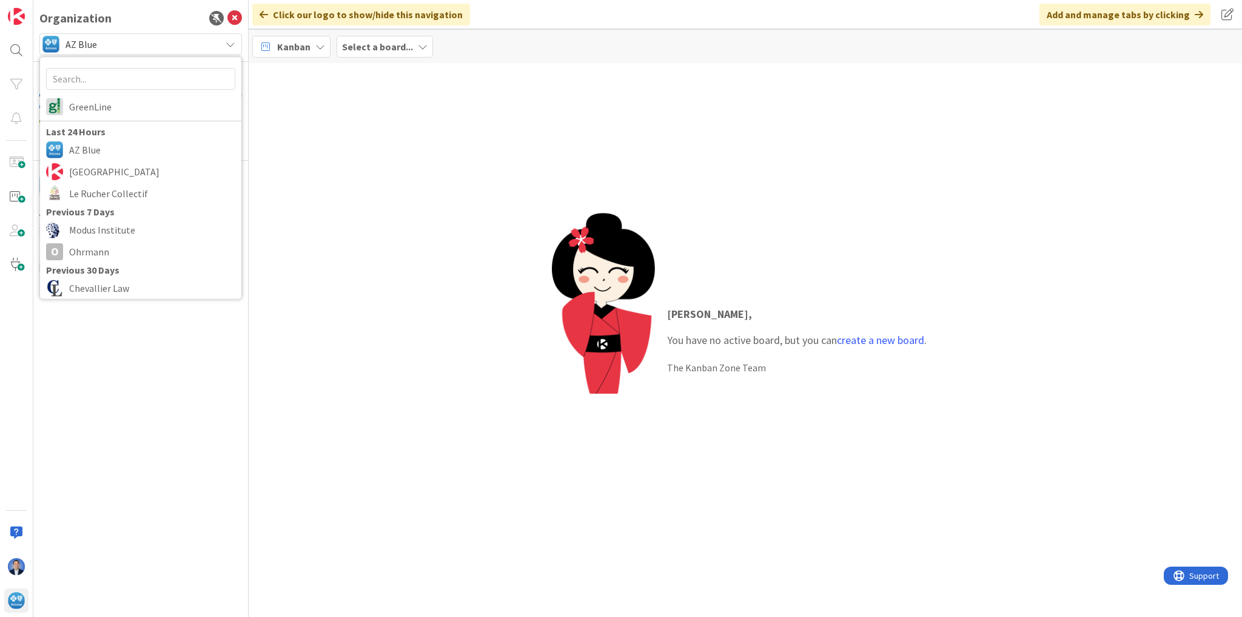
click at [417, 219] on div "[PERSON_NAME] , You have no active board, but you can create a new board . The …" at bounding box center [745, 340] width 993 height 554
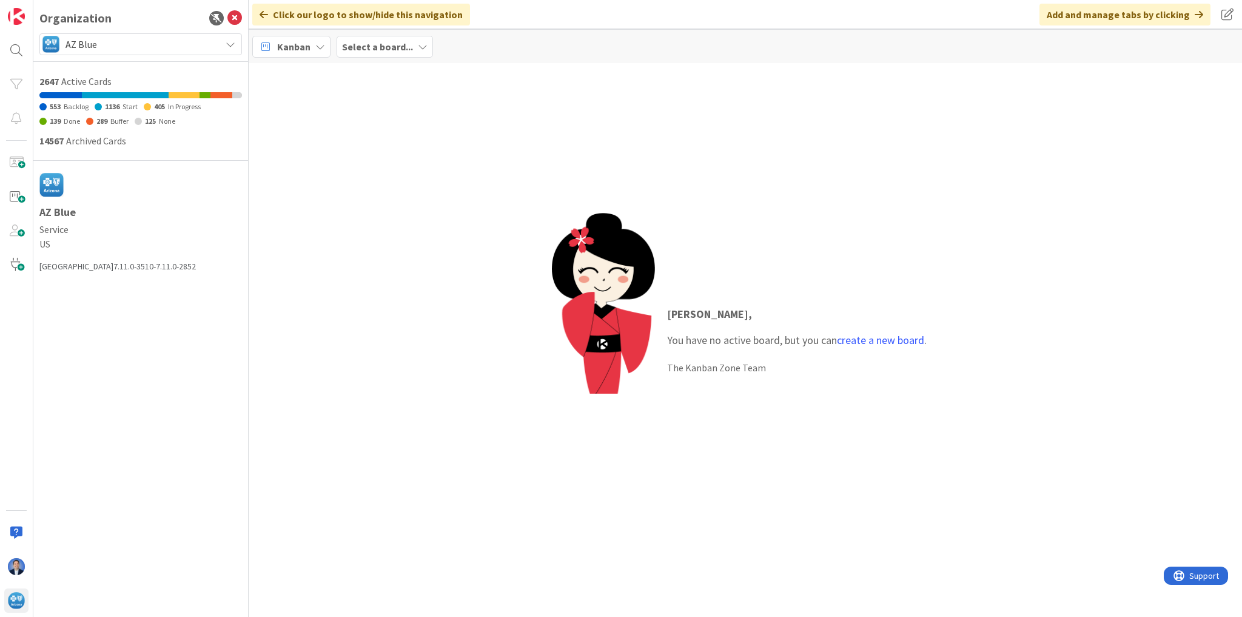
click at [107, 41] on span "AZ Blue" at bounding box center [139, 44] width 149 height 17
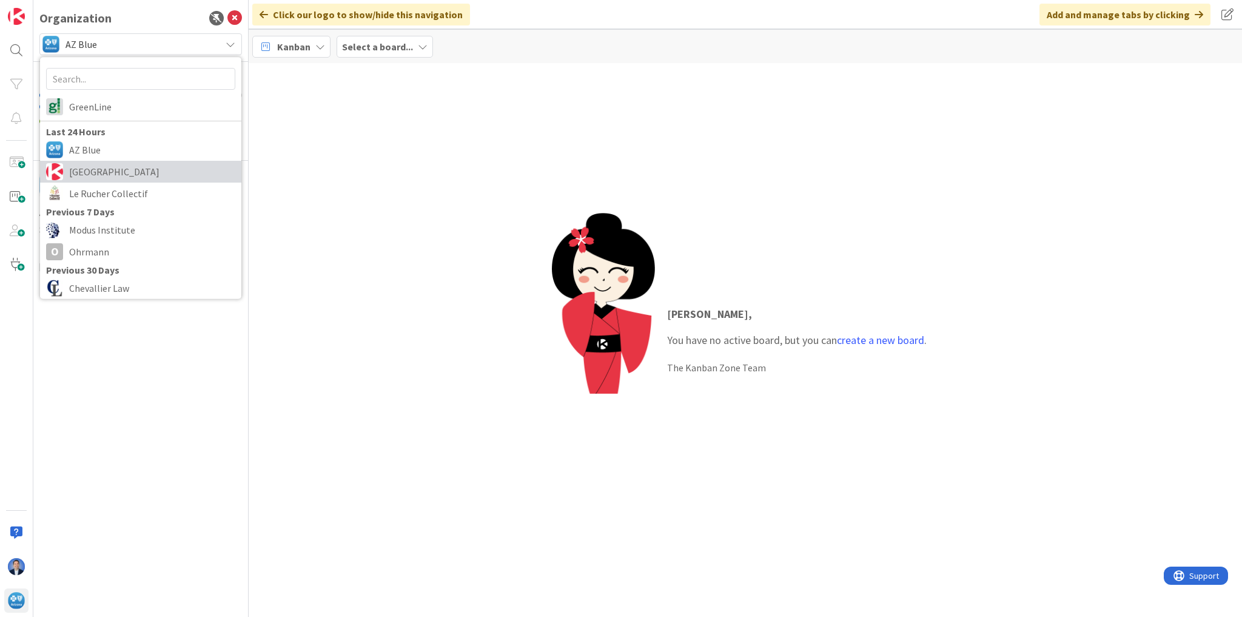
click at [99, 170] on span "[GEOGRAPHIC_DATA]" at bounding box center [152, 171] width 166 height 18
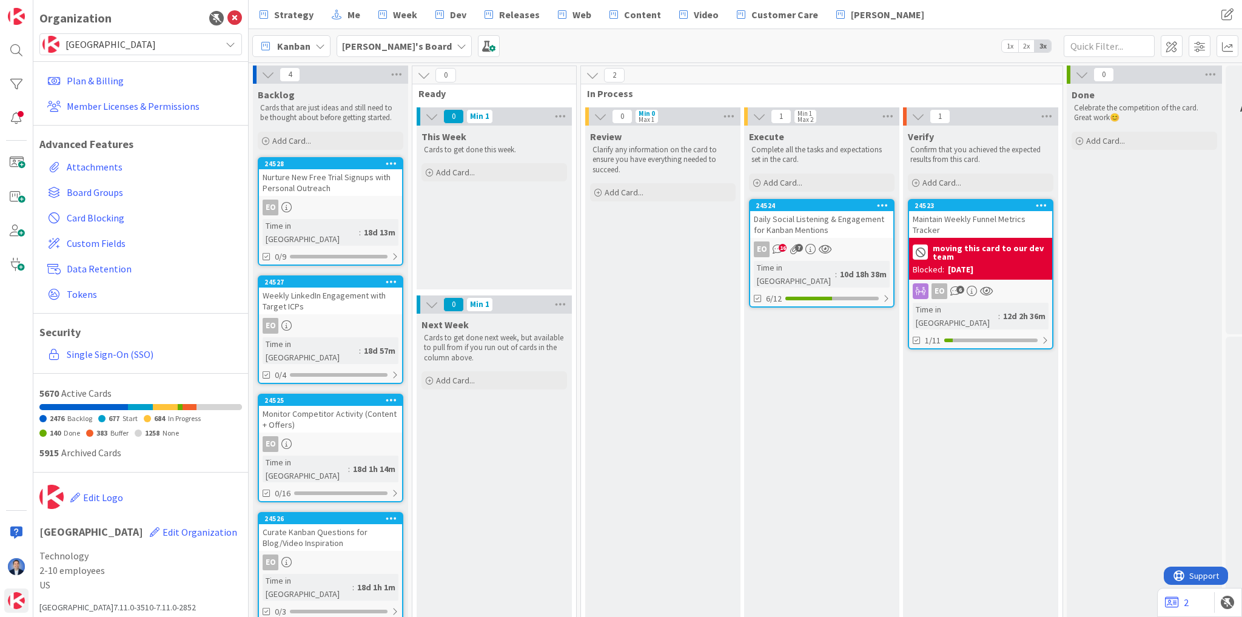
click at [1008, 45] on span "1x" at bounding box center [1010, 46] width 16 height 12
